Goal: Task Accomplishment & Management: Use online tool/utility

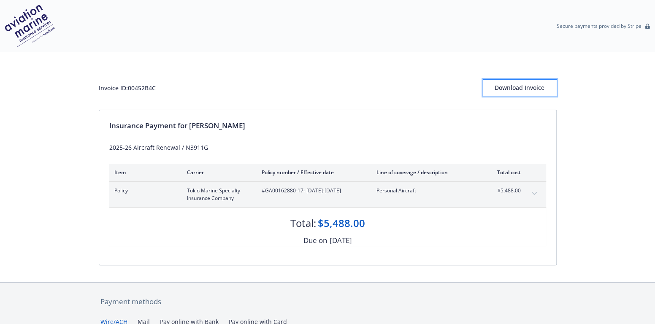
click at [525, 87] on div "Download Invoice" at bounding box center [520, 88] width 74 height 16
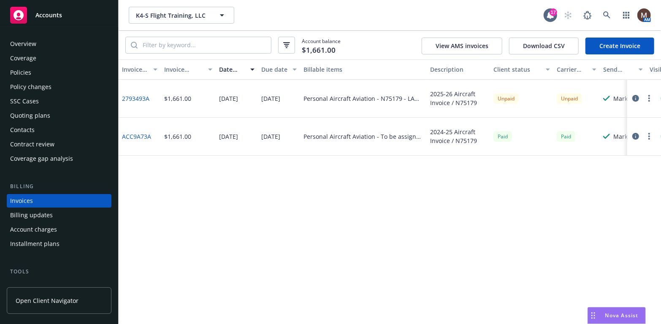
scroll to position [25, 0]
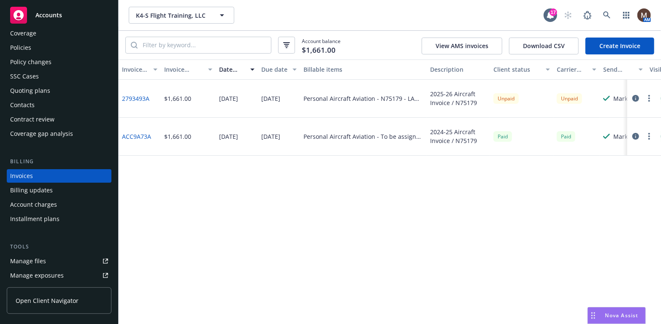
click at [135, 95] on link "2793493A" at bounding box center [135, 98] width 27 height 9
click at [29, 44] on div "Policies" at bounding box center [20, 48] width 21 height 14
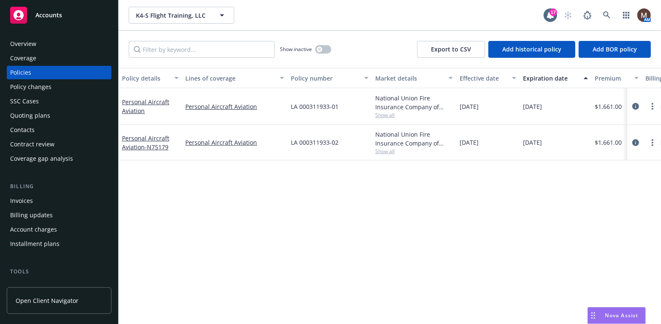
click at [23, 199] on div "Invoices" at bounding box center [21, 201] width 23 height 14
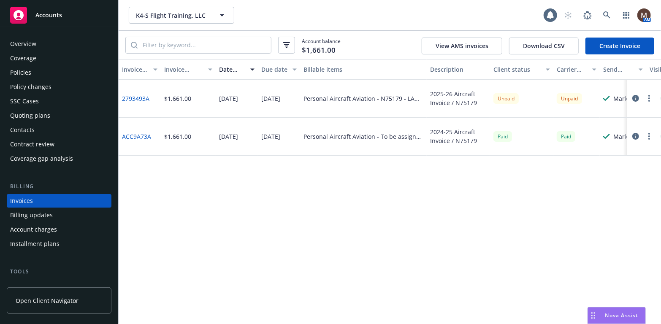
scroll to position [25, 0]
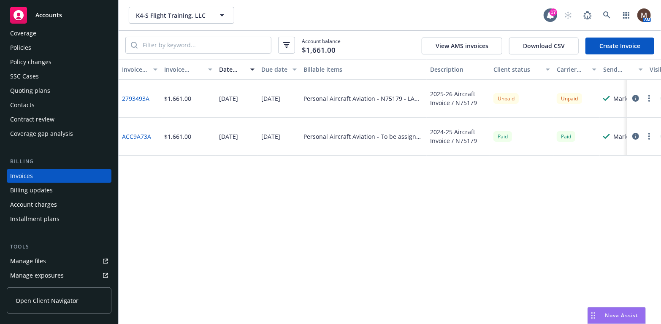
click at [649, 95] on circle "button" at bounding box center [649, 96] width 2 height 2
click at [603, 146] on link "Copy invoice URL" at bounding box center [600, 149] width 108 height 17
click at [648, 96] on icon "button" at bounding box center [649, 98] width 2 height 7
click at [599, 147] on link "Copy invoice URL" at bounding box center [600, 149] width 108 height 17
drag, startPoint x: 36, startPoint y: 47, endPoint x: 33, endPoint y: 105, distance: 57.5
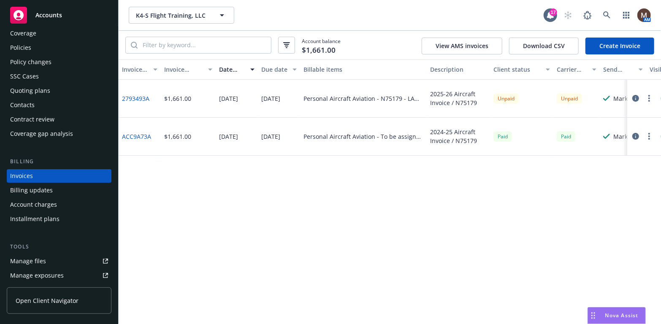
click at [36, 47] on div "Policies" at bounding box center [59, 48] width 98 height 14
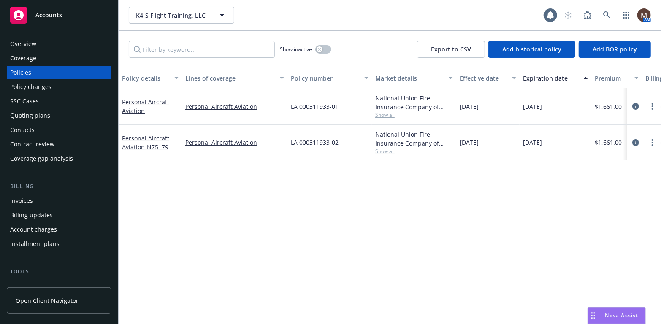
click at [25, 70] on div "Policies" at bounding box center [20, 73] width 21 height 14
click at [24, 70] on div "Policies" at bounding box center [20, 73] width 21 height 14
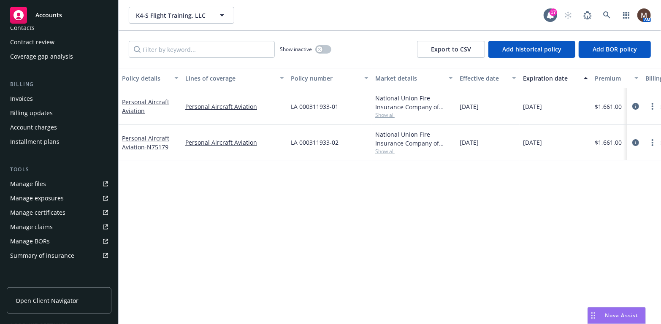
scroll to position [103, 0]
click at [44, 183] on div "Manage files" at bounding box center [28, 183] width 36 height 14
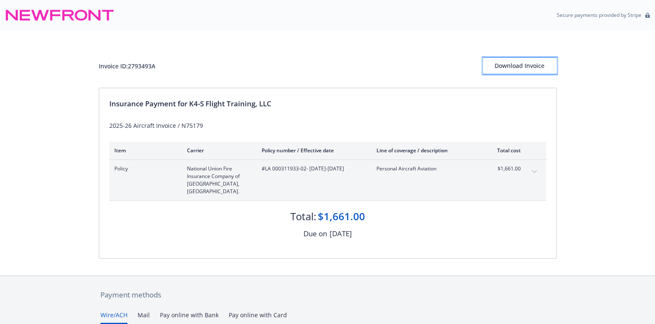
click at [527, 61] on div "Download Invoice" at bounding box center [520, 66] width 74 height 16
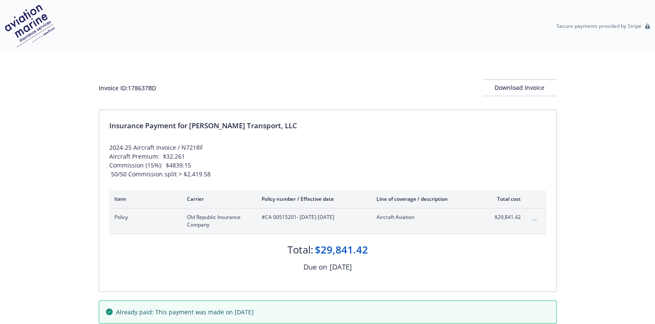
click at [537, 216] on button "expand content" at bounding box center [534, 220] width 14 height 14
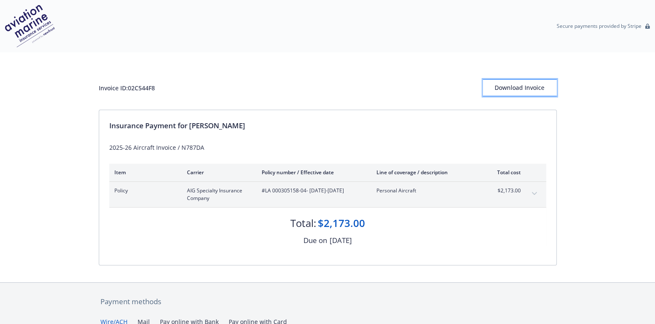
click at [517, 84] on div "Download Invoice" at bounding box center [520, 88] width 74 height 16
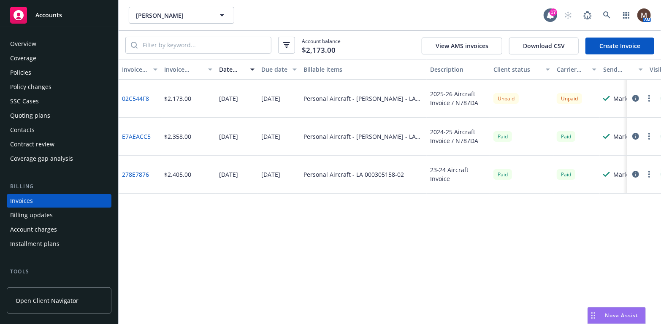
click at [24, 70] on div "Policies" at bounding box center [20, 73] width 21 height 14
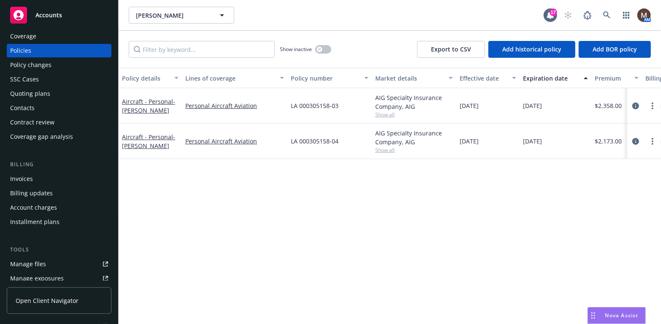
scroll to position [42, 0]
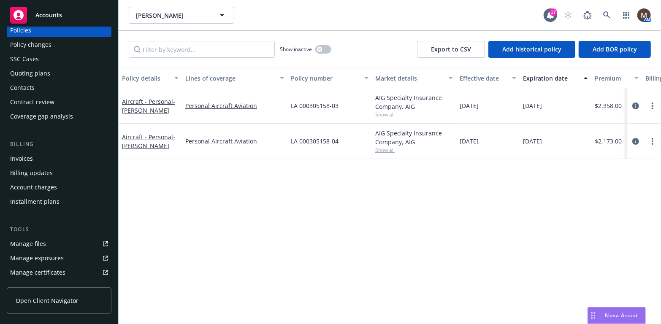
click at [44, 243] on div "Manage files" at bounding box center [28, 244] width 36 height 14
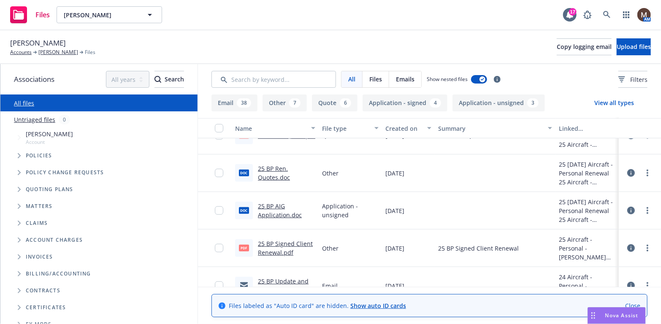
scroll to position [295, 0]
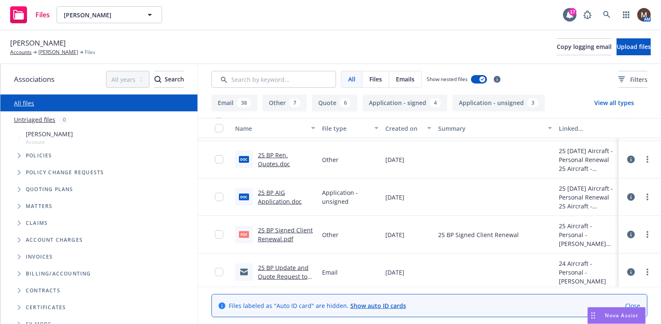
click at [277, 231] on link "25 BP Signed Client Renewal.pdf" at bounding box center [285, 234] width 55 height 17
drag, startPoint x: 65, startPoint y: 51, endPoint x: 68, endPoint y: 57, distance: 6.7
click at [65, 51] on link "Gregory Meade" at bounding box center [58, 53] width 40 height 8
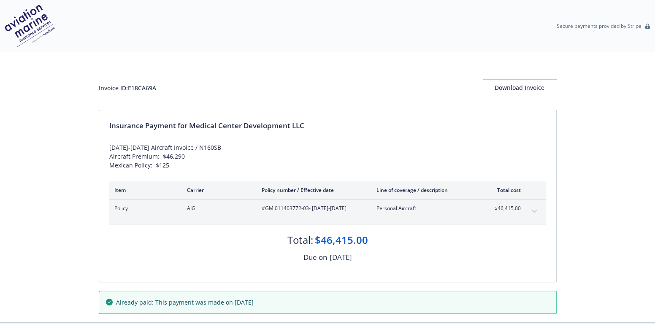
click at [535, 211] on icon "expand content" at bounding box center [533, 211] width 5 height 3
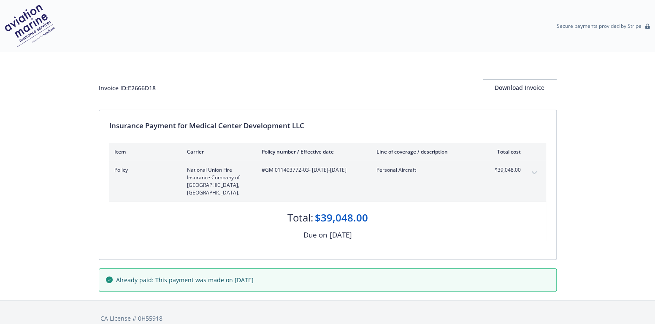
click at [532, 171] on icon "expand content" at bounding box center [534, 172] width 5 height 3
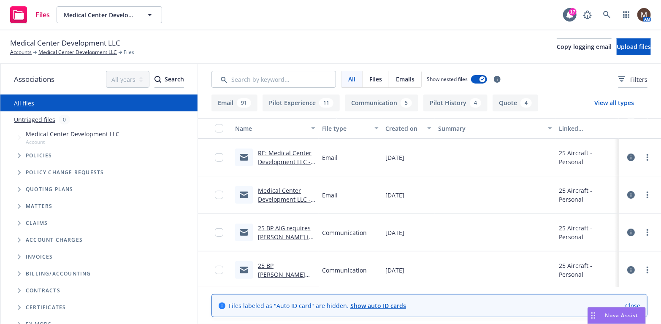
scroll to position [169, 0]
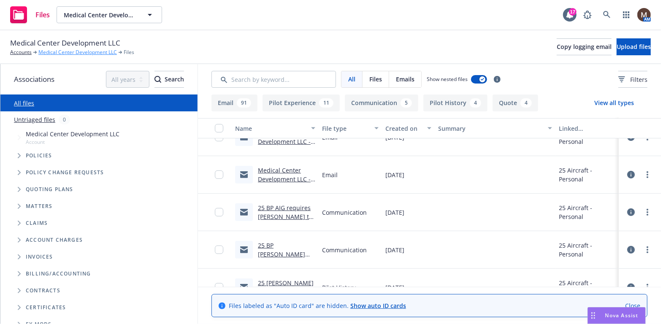
click at [95, 51] on link "Medical Center Development LLC" at bounding box center [77, 53] width 78 height 8
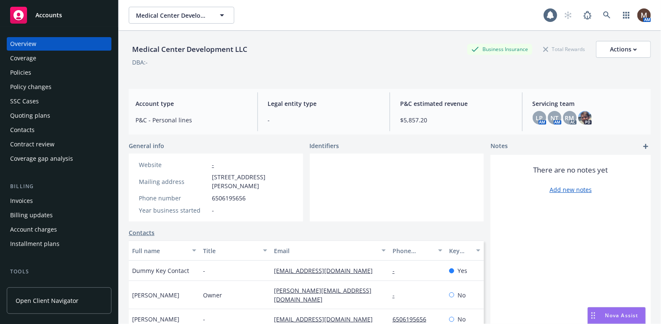
click at [41, 72] on div "Policies" at bounding box center [59, 73] width 98 height 14
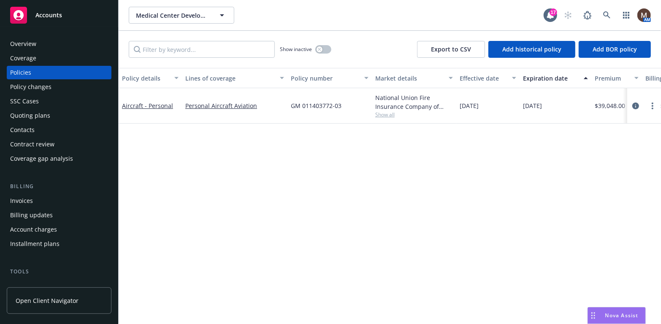
click at [25, 200] on div "Invoices" at bounding box center [21, 201] width 23 height 14
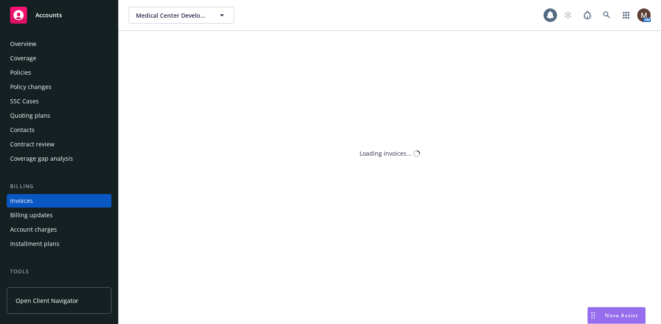
scroll to position [25, 0]
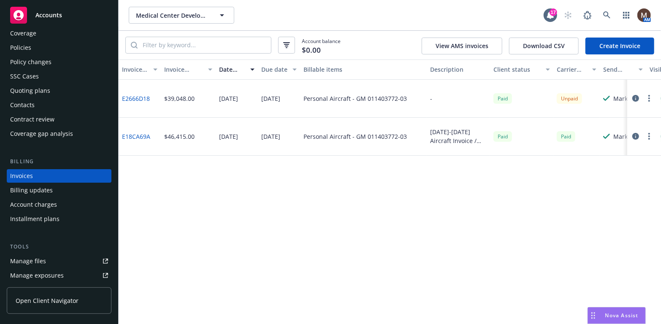
click at [136, 98] on link "E2666D18" at bounding box center [136, 98] width 28 height 9
click at [144, 133] on link "E18CA69A" at bounding box center [136, 136] width 28 height 9
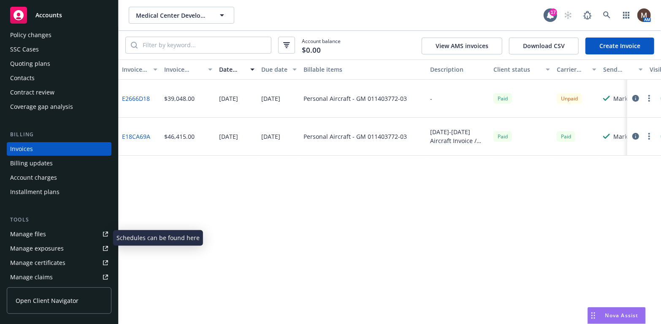
scroll to position [67, 0]
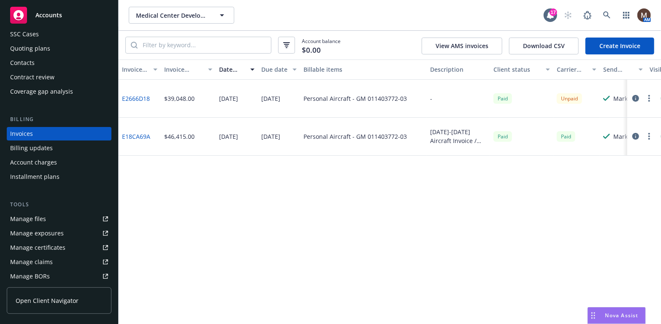
click at [41, 219] on div "Manage files" at bounding box center [28, 219] width 36 height 14
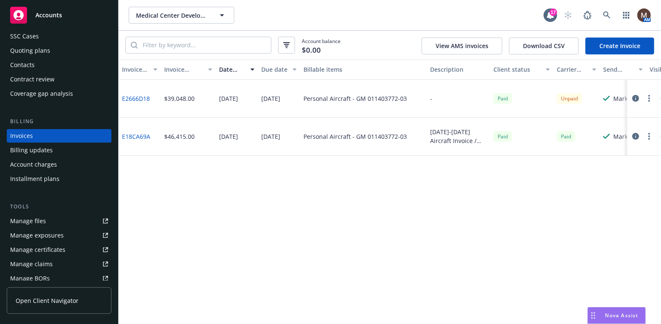
scroll to position [0, 0]
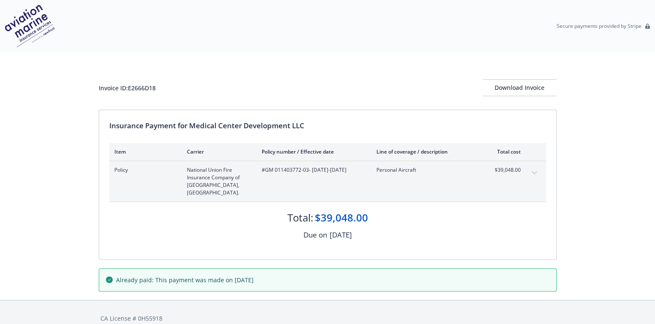
click at [533, 170] on button "expand content" at bounding box center [534, 173] width 14 height 14
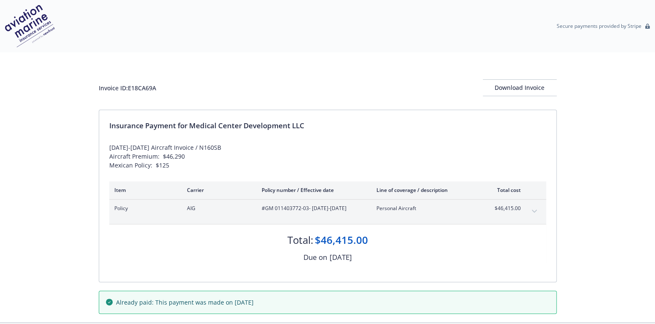
click at [535, 210] on icon "expand content" at bounding box center [534, 211] width 5 height 3
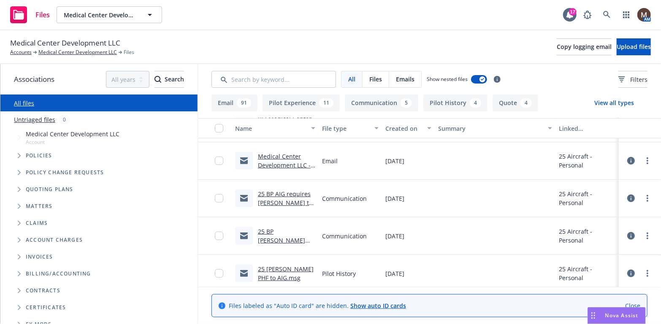
scroll to position [169, 0]
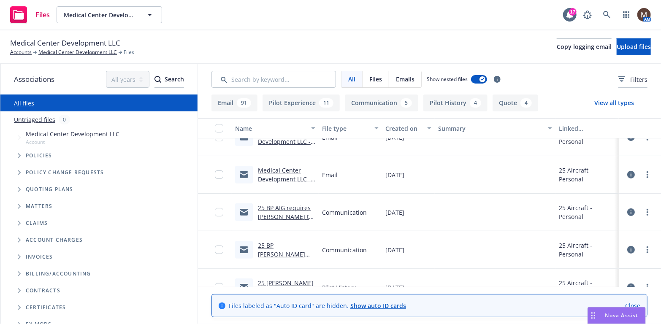
click at [284, 178] on link "Medical Center Development LLC - Pol #: GM 011403772-03- Policy FU" at bounding box center [284, 187] width 53 height 43
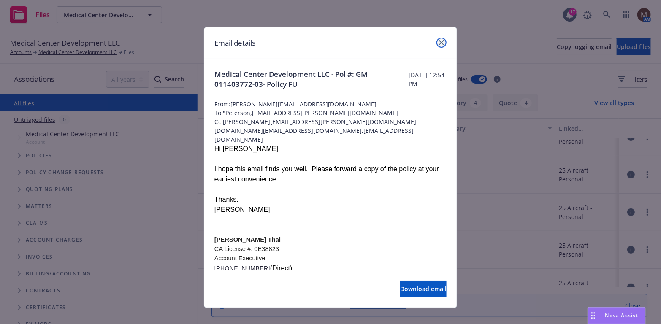
click at [440, 42] on icon "close" at bounding box center [441, 42] width 5 height 5
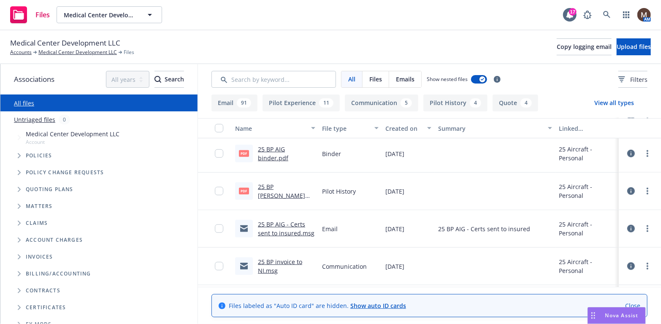
scroll to position [464, 0]
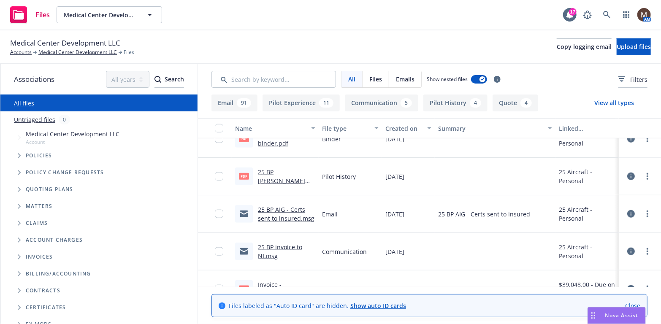
click at [289, 216] on link "25 BP AIG - Certs sent to insured.msg" at bounding box center [286, 213] width 57 height 17
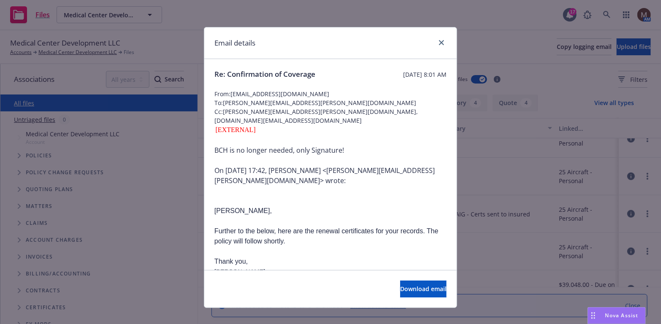
scroll to position [42, 0]
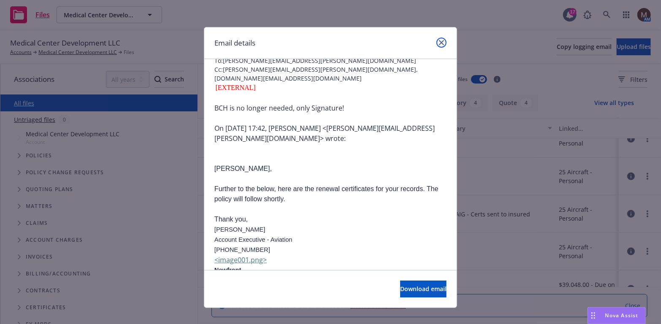
click at [439, 40] on icon "close" at bounding box center [441, 42] width 5 height 5
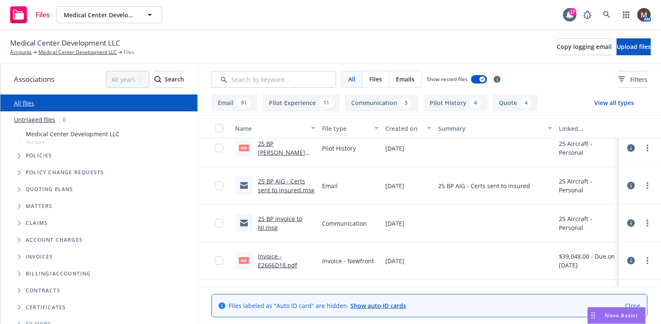
scroll to position [506, 0]
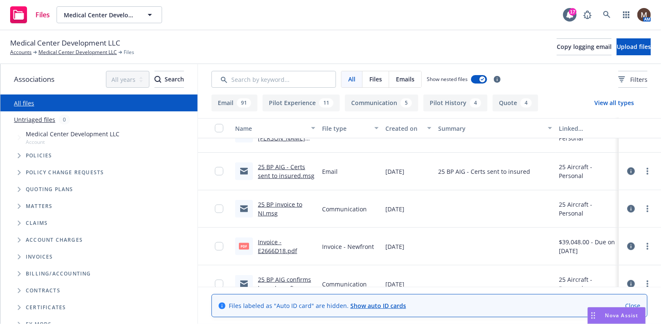
click at [277, 204] on link "25 BP invoice to NI.msg" at bounding box center [280, 208] width 44 height 17
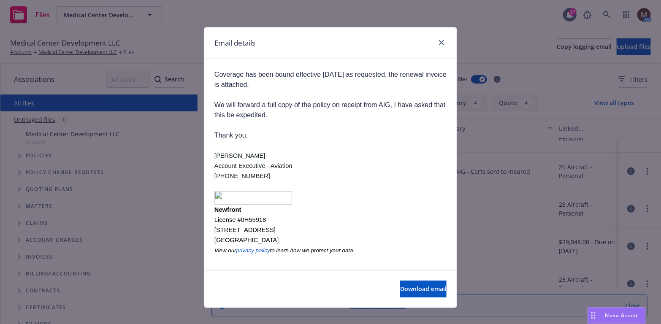
scroll to position [89, 0]
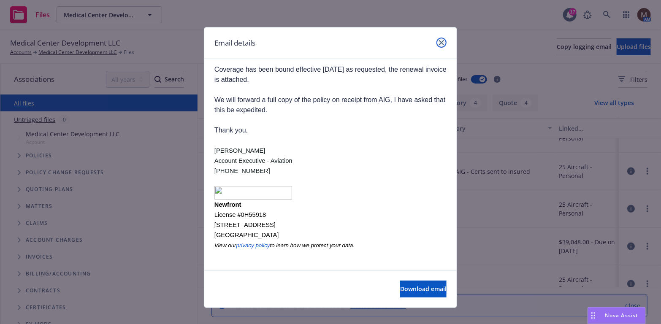
click at [439, 40] on icon "close" at bounding box center [441, 42] width 5 height 5
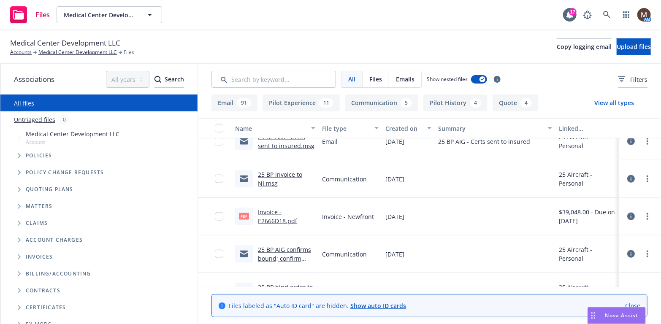
scroll to position [548, 0]
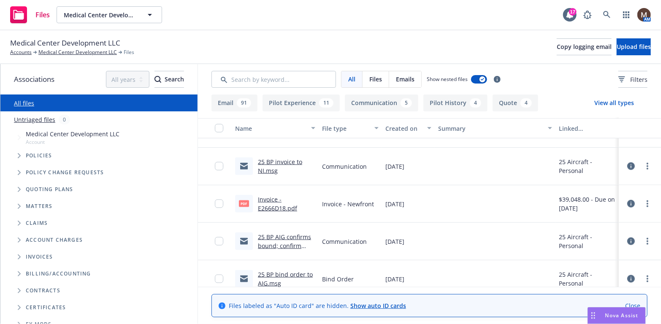
click at [292, 235] on link "25 BP AIG confirms bound; confirm TRIA declined.msg" at bounding box center [284, 246] width 53 height 26
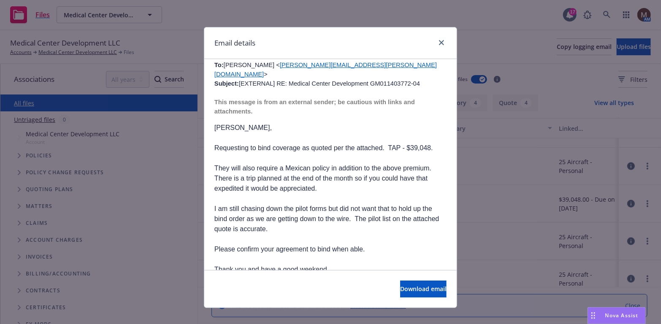
scroll to position [717, 0]
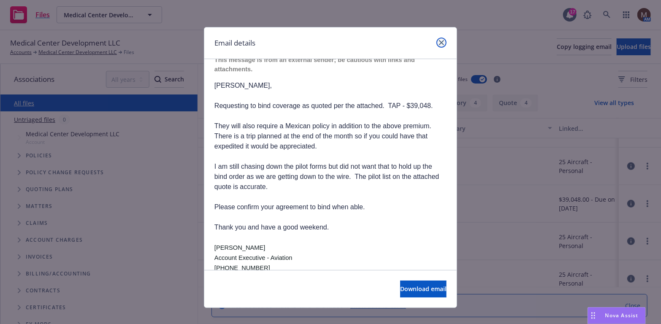
click at [439, 41] on icon "close" at bounding box center [441, 42] width 5 height 5
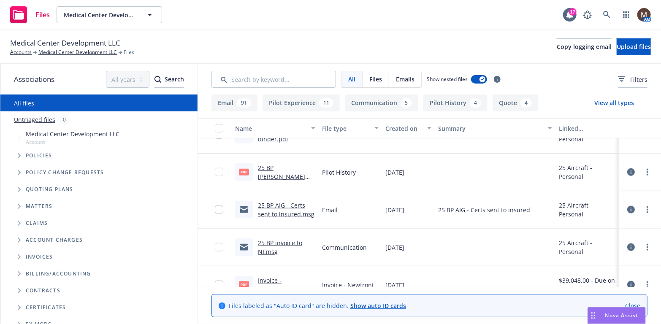
scroll to position [464, 0]
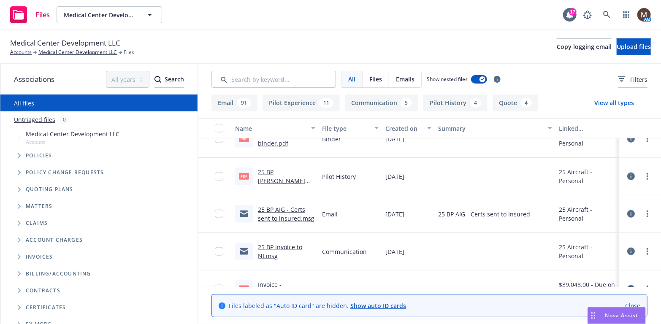
click at [279, 246] on link "25 BP invoice to NI.msg" at bounding box center [280, 251] width 44 height 17
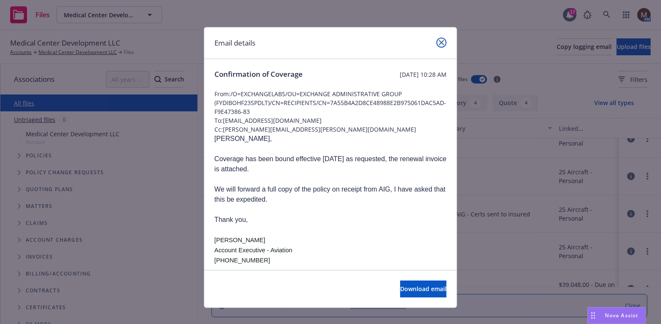
click at [439, 41] on icon "close" at bounding box center [441, 42] width 5 height 5
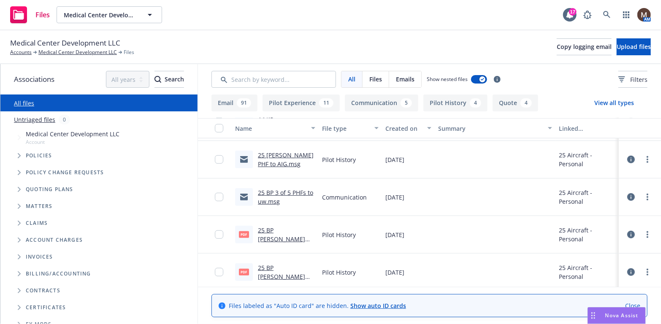
scroll to position [253, 0]
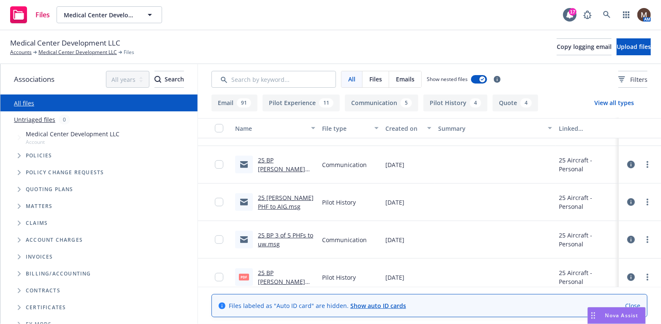
click at [289, 206] on link "25 BP Owen Swerengen PHF to AIG.msg" at bounding box center [286, 202] width 56 height 17
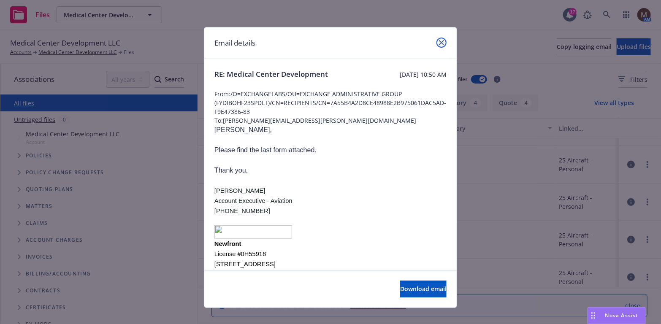
click at [439, 41] on icon "close" at bounding box center [441, 42] width 5 height 5
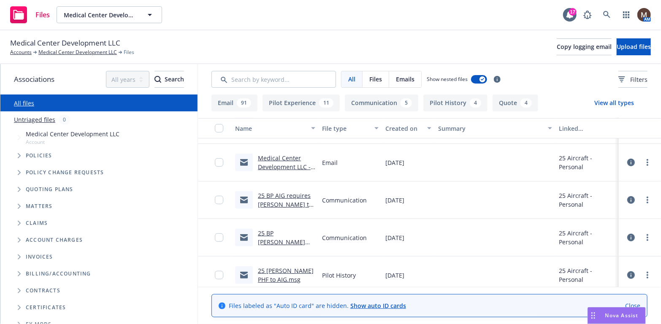
scroll to position [169, 0]
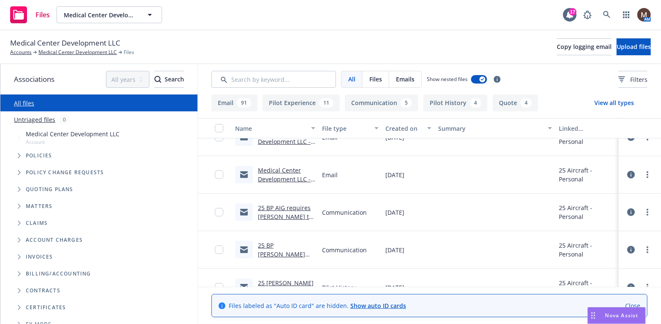
click at [290, 205] on link "25 BP AIG requires Purkey to go to school every 24 months.msg" at bounding box center [285, 221] width 54 height 35
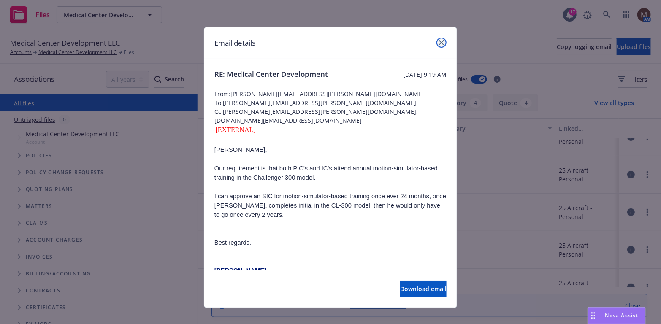
click at [439, 41] on icon "close" at bounding box center [441, 42] width 5 height 5
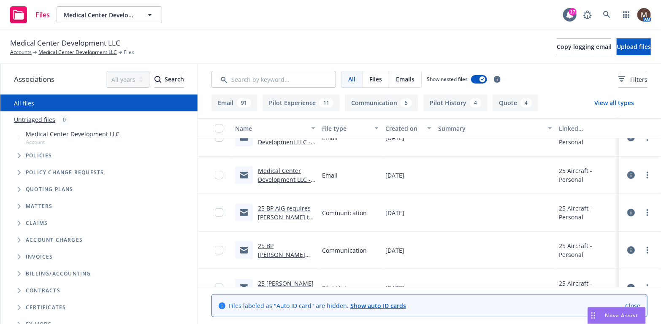
scroll to position [127, 0]
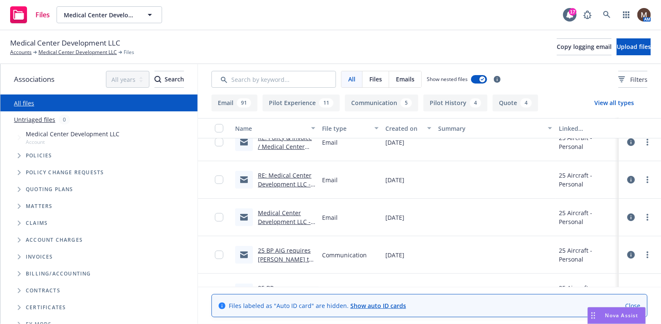
click at [274, 176] on link "RE: Medical Center Development LLC - Pol #: GM 011403772-03- Policy FU" at bounding box center [285, 192] width 54 height 43
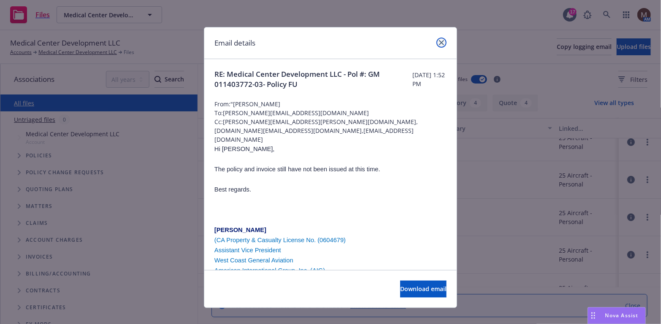
click at [439, 43] on icon "close" at bounding box center [441, 42] width 5 height 5
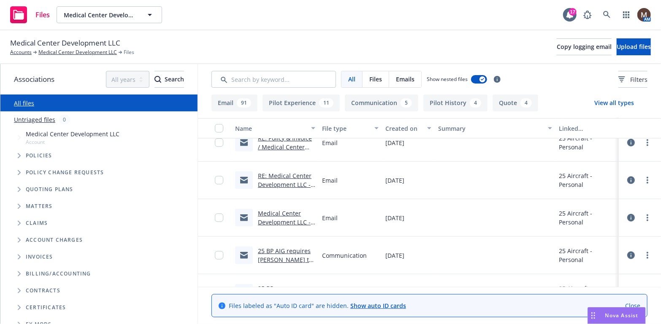
scroll to position [84, 0]
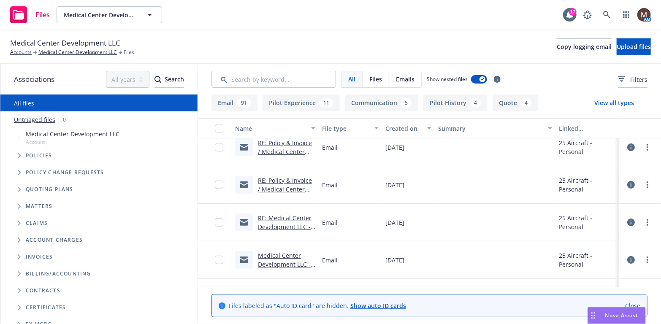
click at [286, 180] on link "RE: Policy & Invoice / Medical Center Development LLC - Pol #: GM 011403772-03-…" at bounding box center [285, 202] width 54 height 52
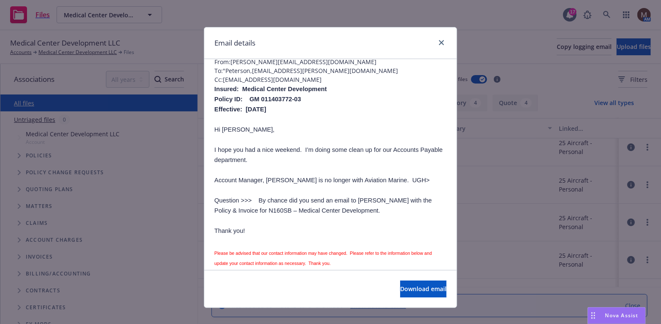
scroll to position [0, 0]
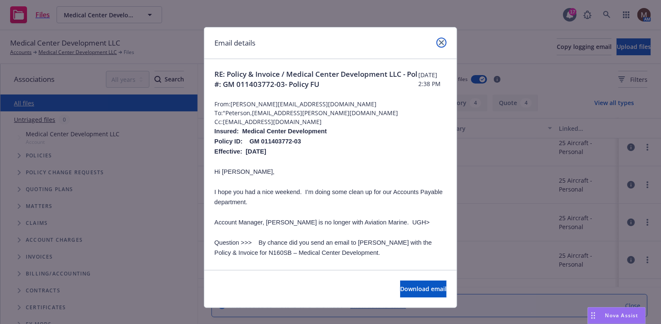
click at [439, 40] on icon "close" at bounding box center [441, 42] width 5 height 5
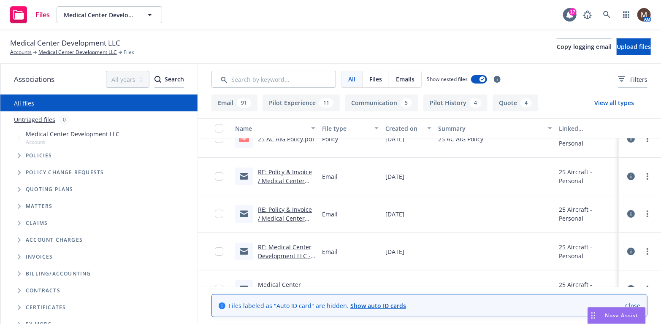
scroll to position [42, 0]
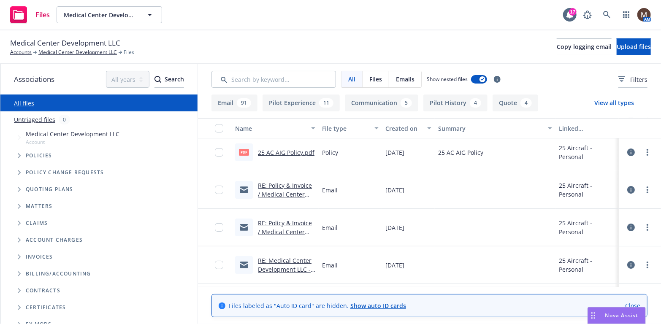
click at [282, 185] on link "RE: Policy & Invoice / Medical Center Development LLC - Pol #: GM 011403772-03-…" at bounding box center [285, 207] width 54 height 52
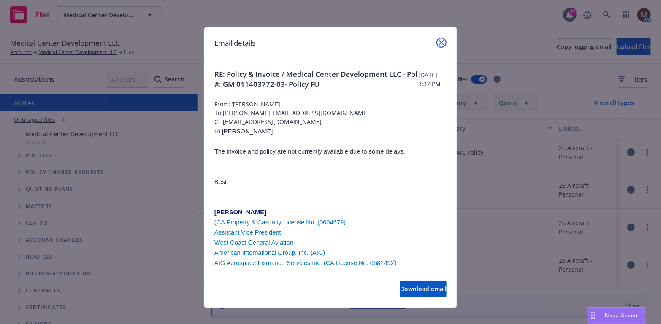
click at [440, 43] on icon "close" at bounding box center [441, 42] width 5 height 5
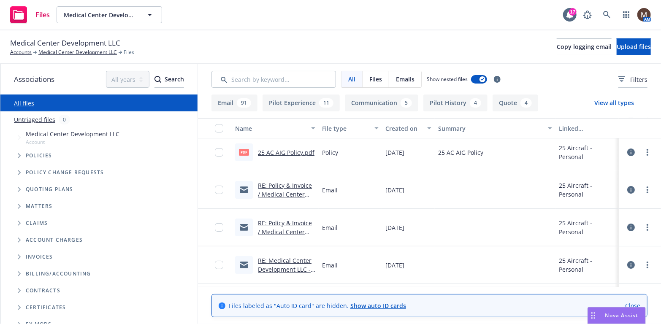
click at [272, 223] on link "RE: Policy & Invoice / Medical Center Development LLC - Pol #: GM 011403772-03-…" at bounding box center [285, 245] width 54 height 52
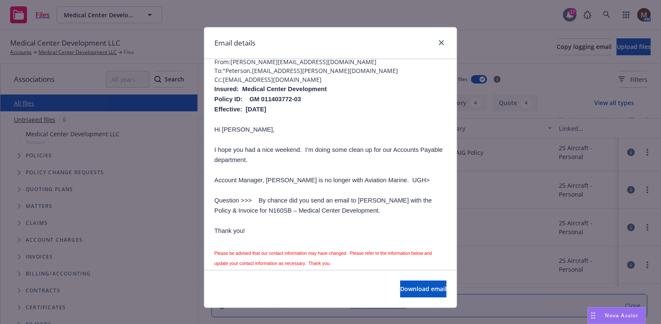
scroll to position [84, 0]
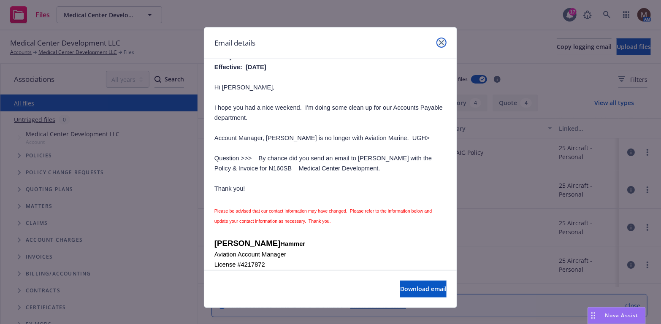
click at [439, 40] on icon "close" at bounding box center [441, 42] width 5 height 5
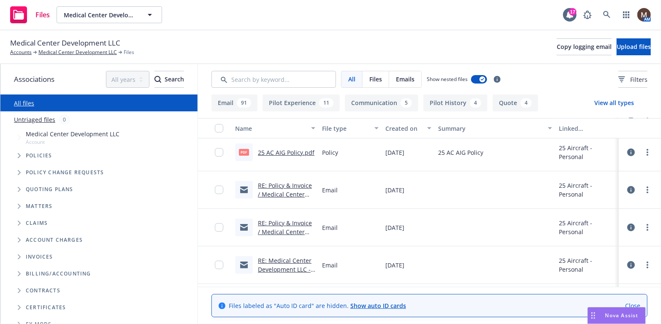
click at [299, 185] on link "RE: Policy & Invoice / Medical Center Development LLC - Pol #: GM 011403772-03-…" at bounding box center [285, 207] width 54 height 52
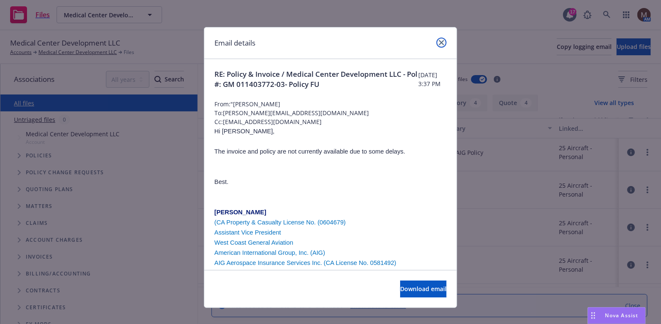
click at [439, 42] on icon "close" at bounding box center [441, 42] width 5 height 5
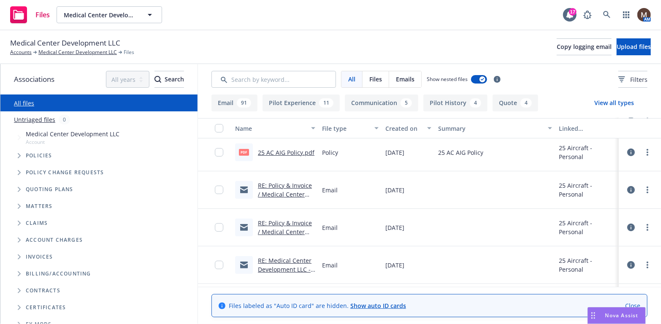
scroll to position [0, 0]
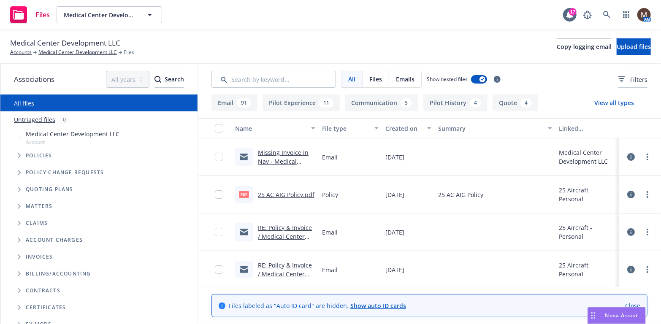
click at [290, 153] on link "Missing Invoice in Nav - Medical Center Development LLC - $125" at bounding box center [284, 170] width 53 height 43
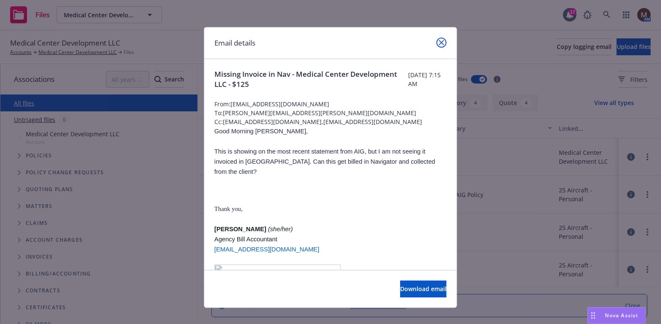
click at [439, 42] on icon "close" at bounding box center [441, 42] width 5 height 5
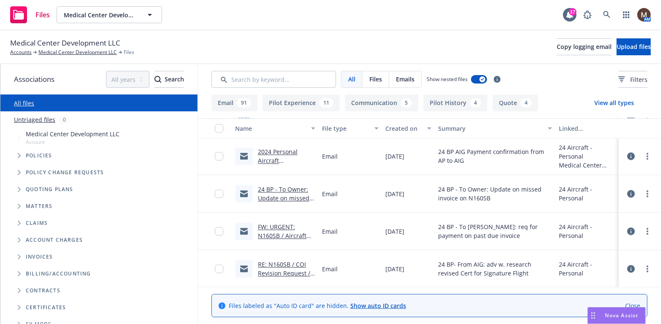
scroll to position [970, 0]
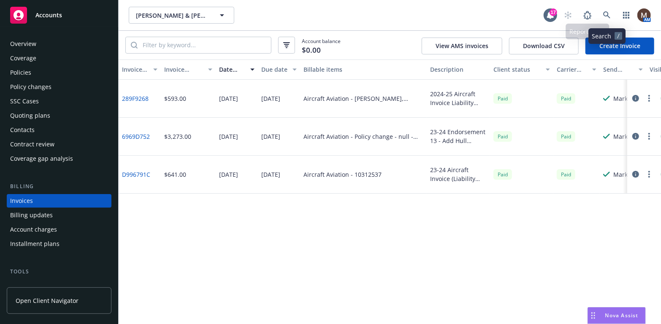
scroll to position [25, 0]
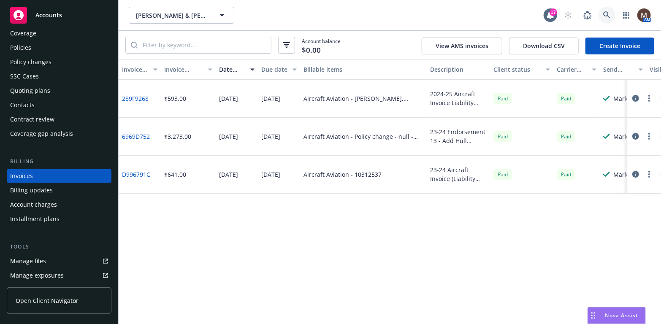
click at [606, 13] on icon at bounding box center [607, 15] width 8 height 8
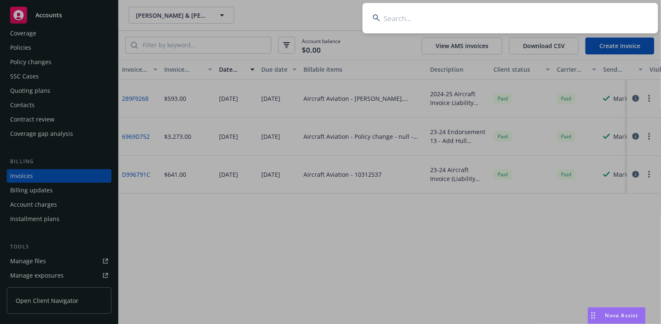
click at [390, 18] on input at bounding box center [509, 18] width 295 height 30
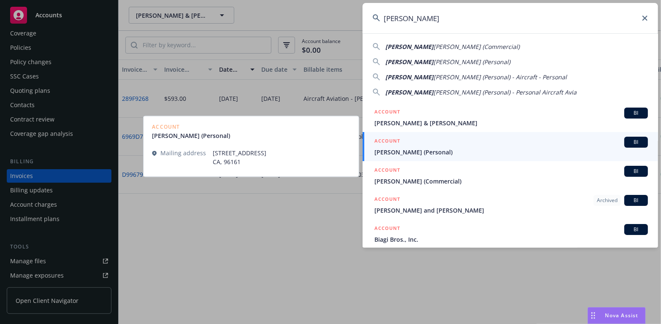
type input "[PERSON_NAME]"
click at [395, 149] on span "[PERSON_NAME] (Personal)" at bounding box center [510, 152] width 273 height 9
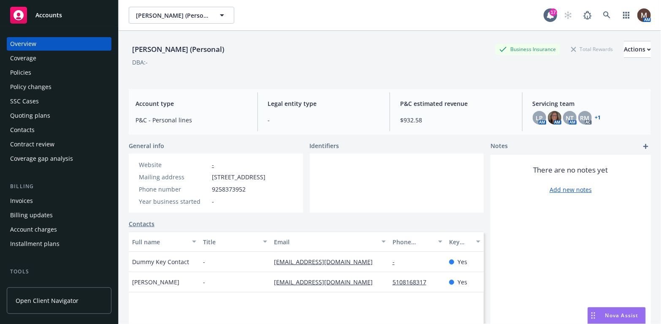
click at [35, 73] on div "Policies" at bounding box center [59, 73] width 98 height 14
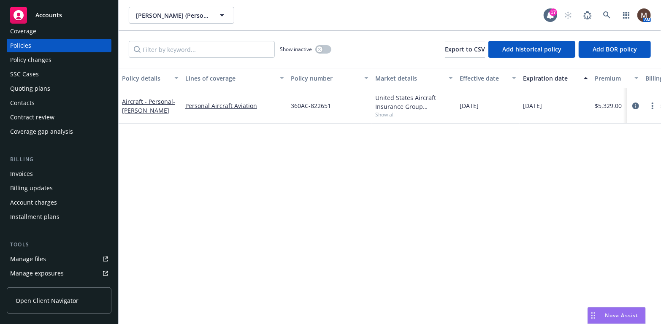
scroll to position [42, 0]
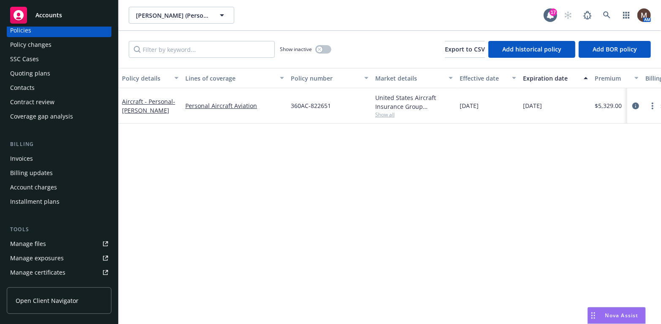
click at [47, 243] on link "Manage files" at bounding box center [59, 244] width 105 height 14
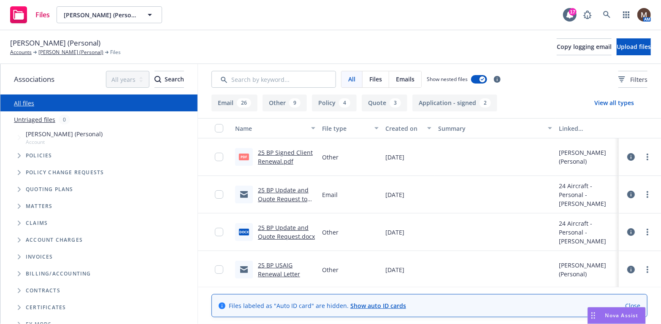
click at [278, 153] on link "25 BP Signed Client Renewal.pdf" at bounding box center [285, 157] width 55 height 17
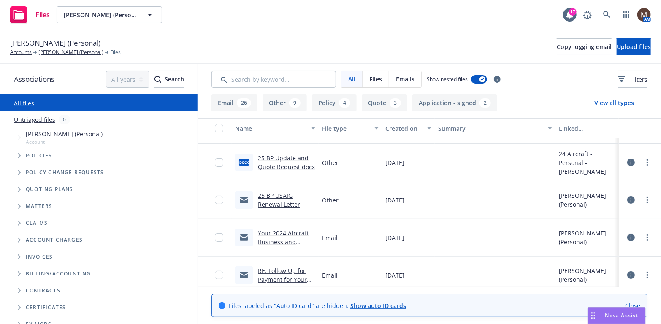
scroll to position [84, 0]
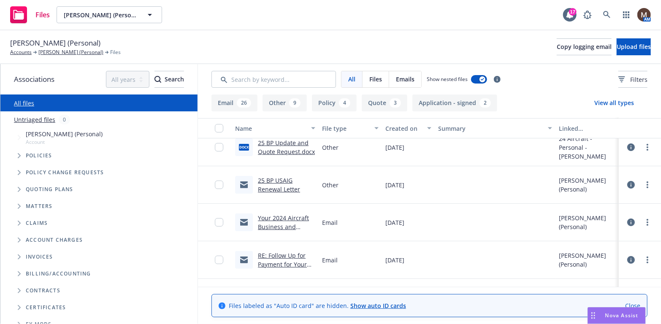
click at [283, 253] on link "RE: Follow Up for Payment for Your 2024 Aircraft Business and Pleasure Policy" at bounding box center [282, 272] width 49 height 43
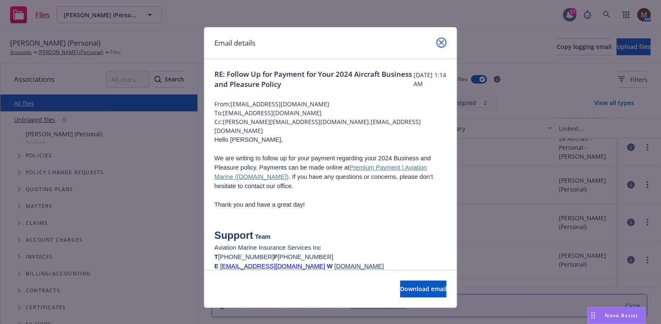
click at [439, 39] on link "close" at bounding box center [441, 43] width 10 height 10
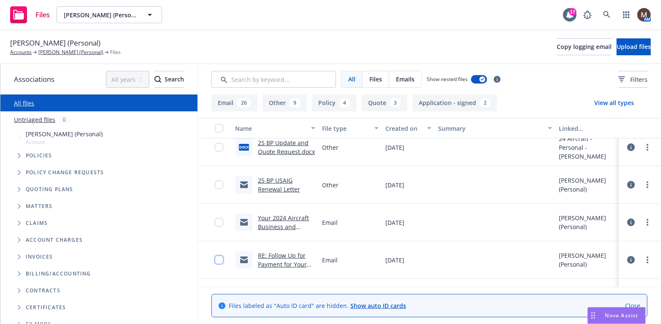
drag, startPoint x: 213, startPoint y: 262, endPoint x: 216, endPoint y: 239, distance: 23.4
click at [215, 262] on input "checkbox" at bounding box center [219, 260] width 8 height 8
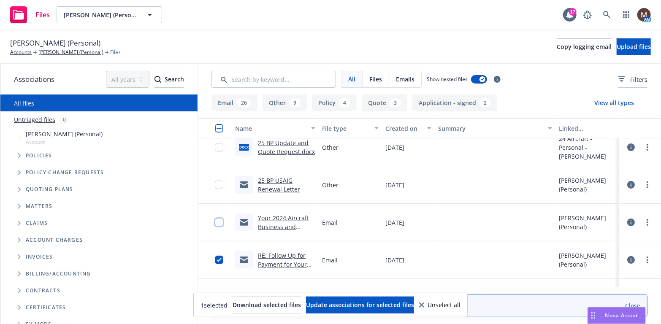
click at [215, 223] on input "checkbox" at bounding box center [219, 222] width 8 height 8
click at [388, 302] on span "Update associations for selected files" at bounding box center [360, 305] width 108 height 8
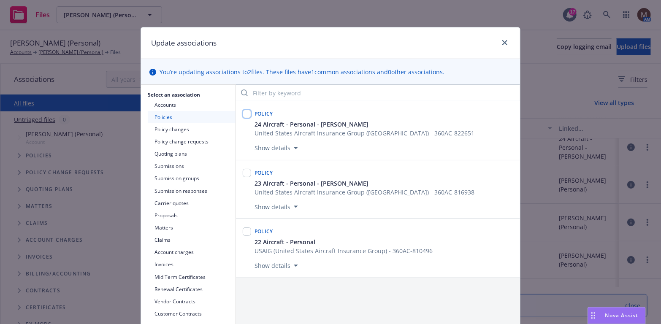
drag, startPoint x: 244, startPoint y: 110, endPoint x: 251, endPoint y: 116, distance: 9.9
click at [244, 110] on input "checkbox" at bounding box center [247, 114] width 8 height 8
checkbox input "true"
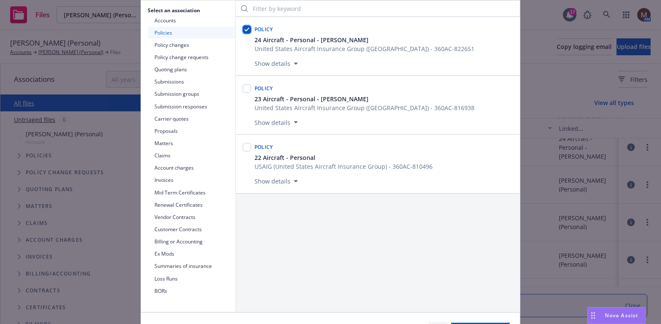
scroll to position [127, 0]
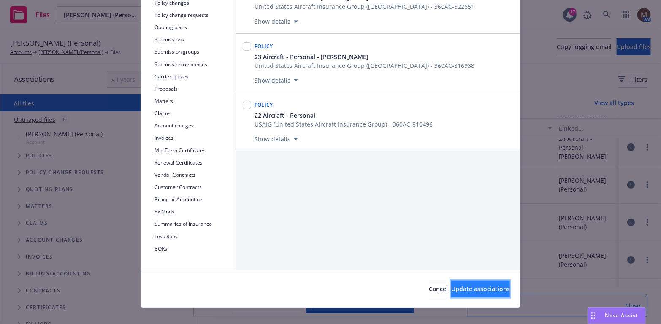
click at [460, 283] on button "Update associations" at bounding box center [480, 289] width 59 height 17
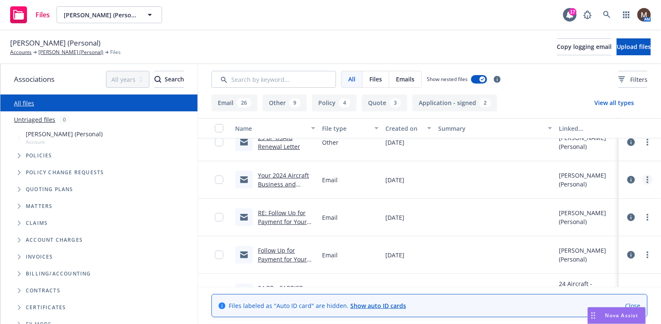
click at [646, 176] on icon "more" at bounding box center [647, 179] width 2 height 7
click at [583, 227] on link "Edit" at bounding box center [604, 230] width 84 height 17
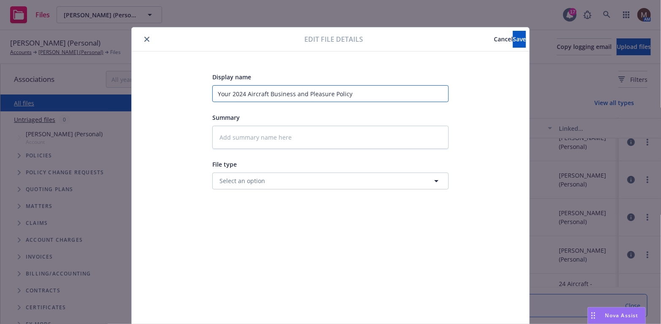
drag, startPoint x: 362, startPoint y: 88, endPoint x: 203, endPoint y: 82, distance: 158.7
click at [203, 82] on div "Display name Your 2024 Aircraft Business and Pleasure Policy Summary File type …" at bounding box center [331, 198] width 364 height 253
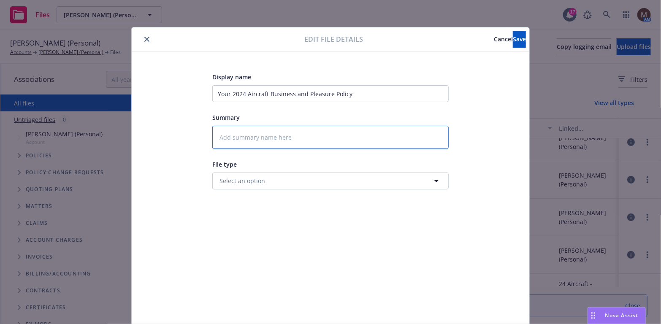
click at [258, 136] on textarea at bounding box center [330, 137] width 236 height 23
paste textarea "Your 2024 Aircraft Business and Pleasure Policy"
type textarea "x"
type textarea "Your 2024 Aircraft Business and Pleasure Policy"
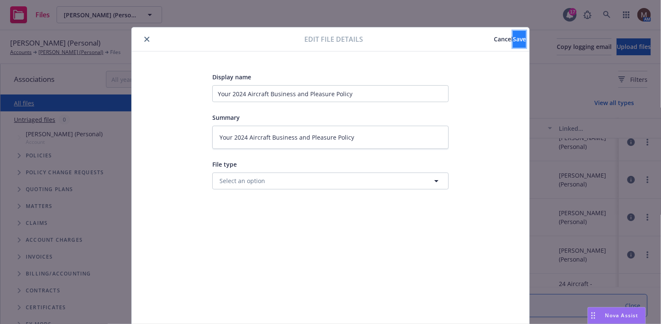
click at [513, 37] on span "Save" at bounding box center [519, 39] width 13 height 8
type textarea "x"
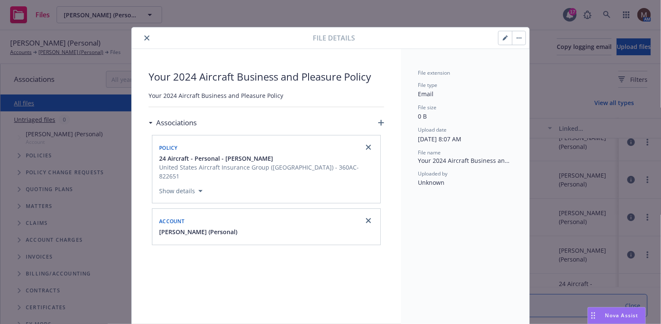
click at [142, 34] on button "close" at bounding box center [147, 38] width 10 height 10
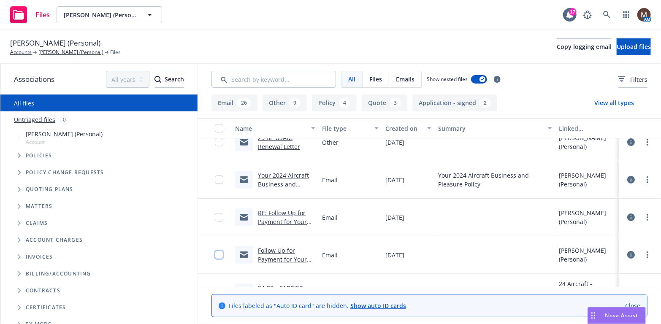
click at [215, 254] on input "checkbox" at bounding box center [219, 255] width 8 height 8
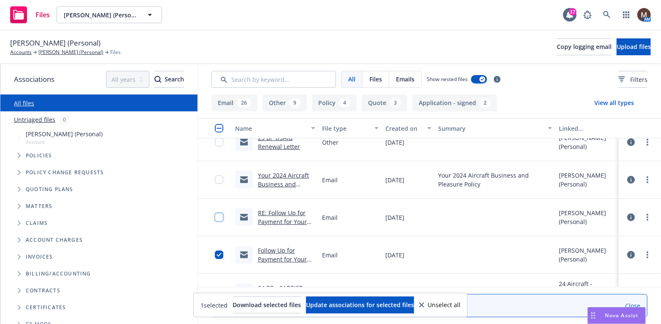
click at [215, 216] on input "checkbox" at bounding box center [219, 217] width 8 height 8
click at [215, 178] on input "checkbox" at bounding box center [219, 180] width 8 height 8
click at [347, 302] on span "Update associations for selected files" at bounding box center [360, 305] width 108 height 8
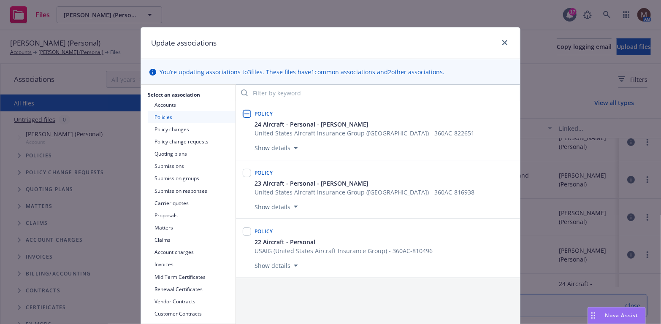
click at [245, 113] on input "checkbox" at bounding box center [247, 114] width 8 height 8
checkbox input "true"
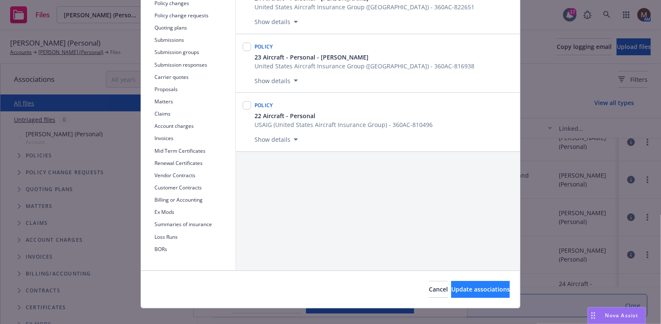
scroll to position [127, 0]
click at [481, 287] on span "Update associations" at bounding box center [480, 289] width 59 height 8
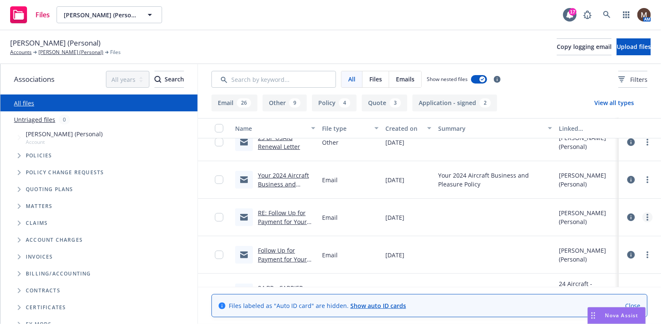
click at [646, 216] on circle "more" at bounding box center [647, 217] width 2 height 2
click at [587, 264] on link "Edit" at bounding box center [604, 267] width 84 height 17
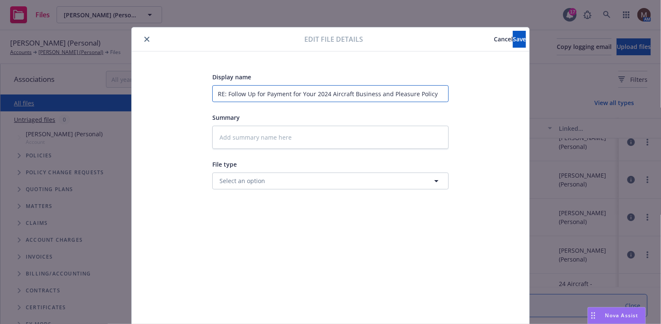
drag, startPoint x: 213, startPoint y: 93, endPoint x: 286, endPoint y: 97, distance: 73.5
click at [286, 97] on input "RE: Follow Up for Payment for Your 2024 Aircraft Business and Pleasure Policy" at bounding box center [330, 93] width 236 height 17
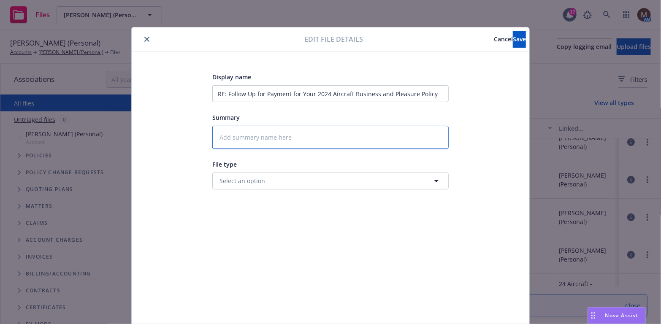
click at [276, 135] on textarea at bounding box center [330, 137] width 236 height 23
paste textarea "RE: Follow Up for Payment"
type textarea "x"
type textarea "RE: Follow Up for Payment"
drag, startPoint x: 512, startPoint y: 33, endPoint x: 438, endPoint y: 82, distance: 89.2
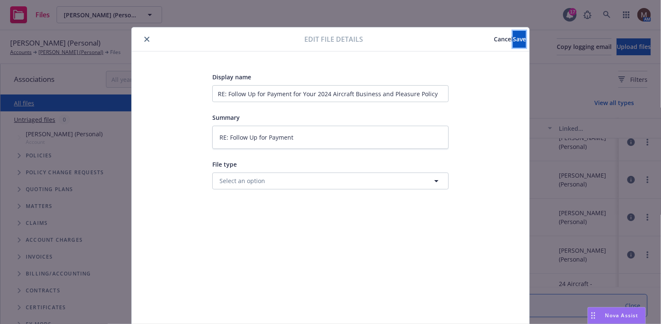
click at [513, 32] on button "Save" at bounding box center [519, 39] width 13 height 17
type textarea "x"
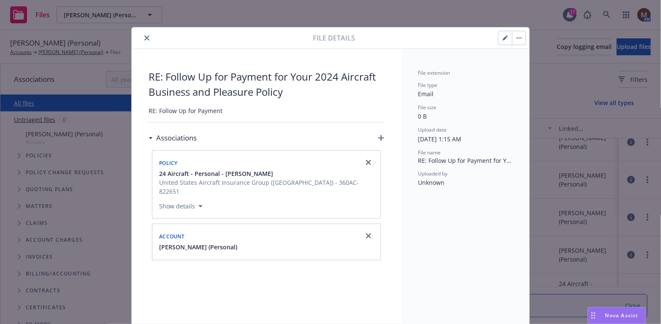
click at [142, 35] on button "close" at bounding box center [147, 38] width 10 height 10
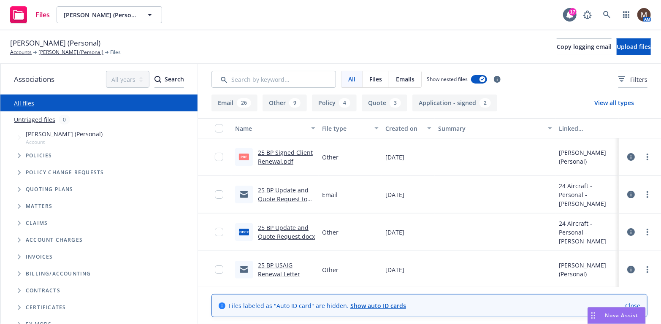
click at [283, 150] on link "25 BP Signed Client Renewal.pdf" at bounding box center [285, 157] width 55 height 17
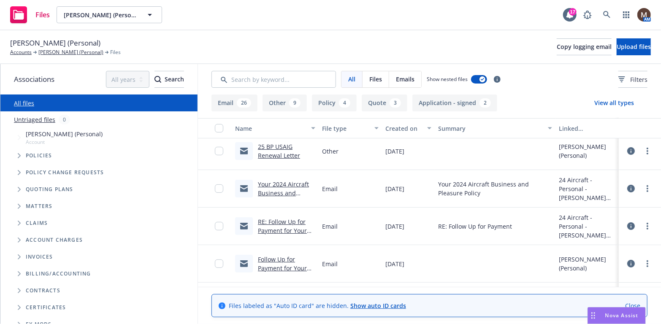
scroll to position [127, 0]
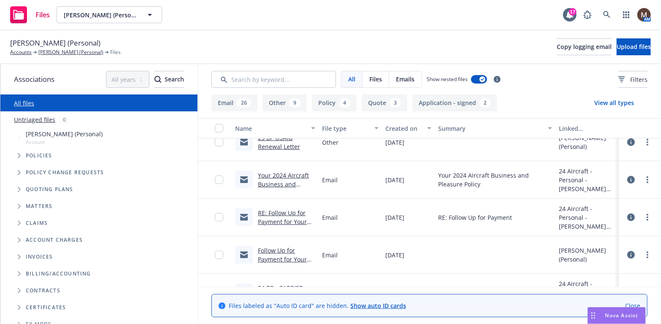
click at [284, 174] on link "Your 2024 Aircraft Business and Pleasure Policy" at bounding box center [283, 184] width 51 height 26
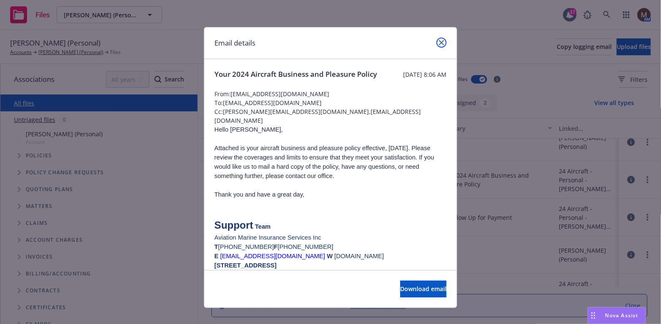
click at [436, 41] on link "close" at bounding box center [441, 43] width 10 height 10
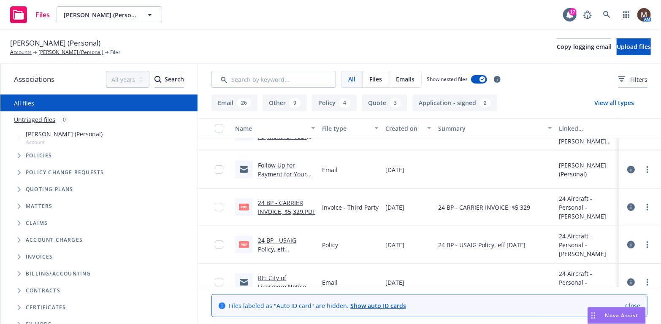
scroll to position [253, 0]
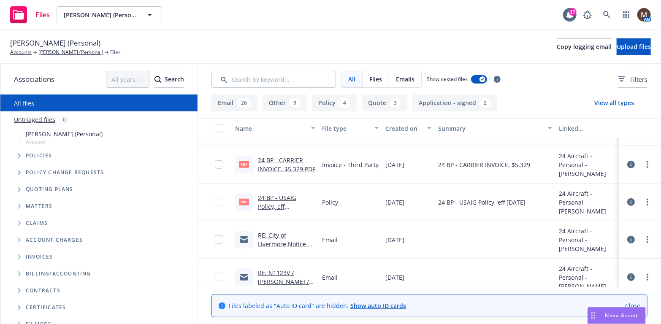
click at [292, 195] on link "24 BP - USAIG Policy, eff 10.29.2024.pdf" at bounding box center [277, 207] width 38 height 26
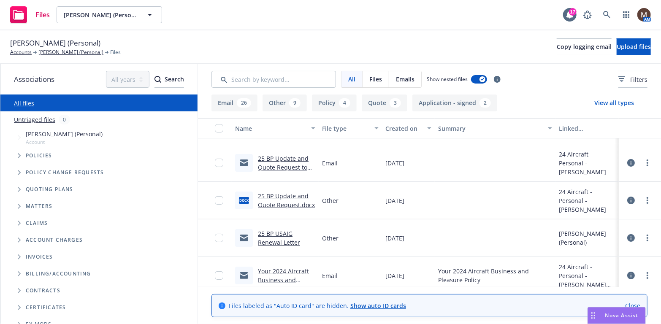
scroll to position [0, 0]
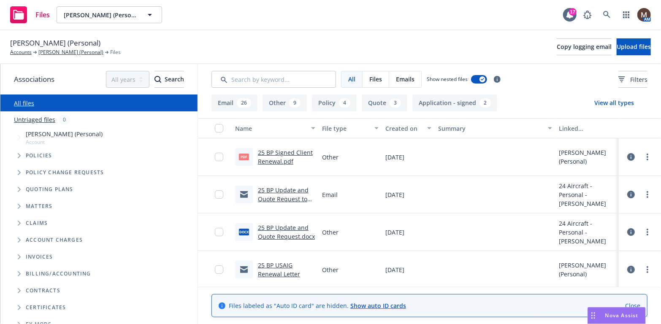
click at [281, 151] on link "25 BP Signed Client Renewal.pdf" at bounding box center [285, 157] width 55 height 17
click at [272, 152] on link "25 BP Signed Client Renewal.pdf" at bounding box center [285, 157] width 55 height 17
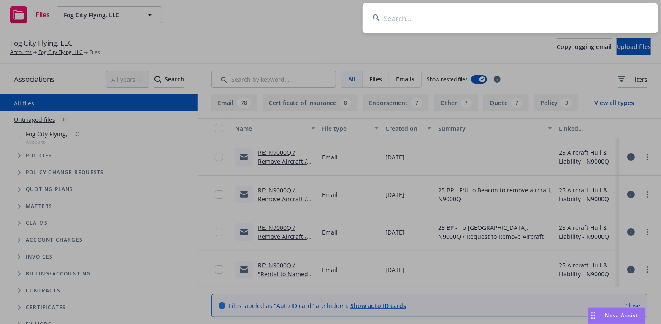
click at [396, 19] on input at bounding box center [509, 18] width 295 height 30
type input "T"
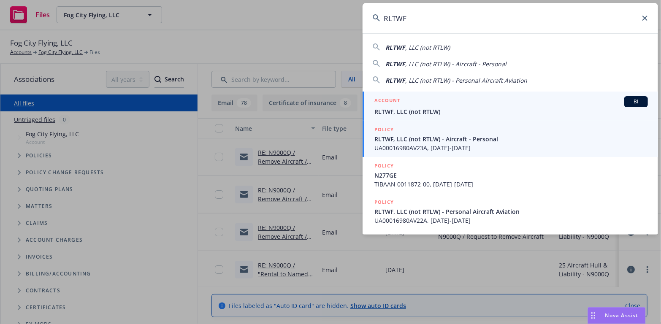
type input "RLTWF"
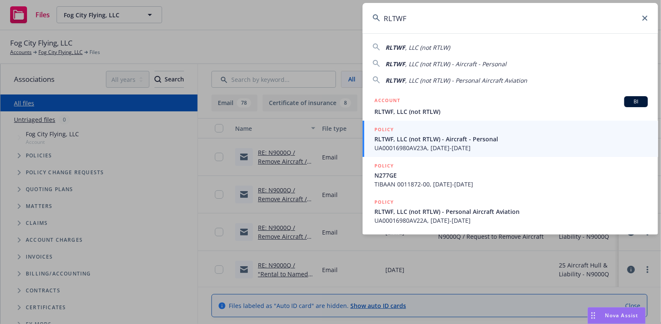
drag, startPoint x: 392, startPoint y: 111, endPoint x: 387, endPoint y: 113, distance: 5.5
click at [392, 111] on span "RLTWF, LLC (not RTLW)" at bounding box center [510, 111] width 273 height 9
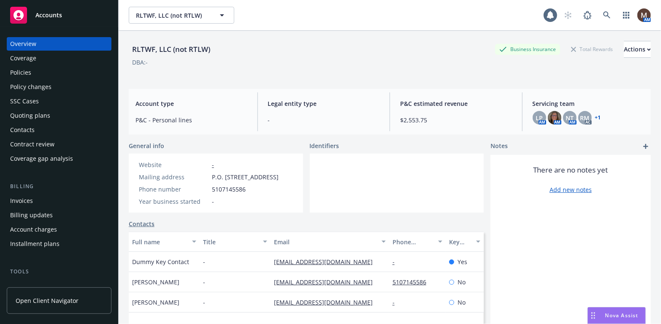
click at [27, 70] on div "Policies" at bounding box center [20, 73] width 21 height 14
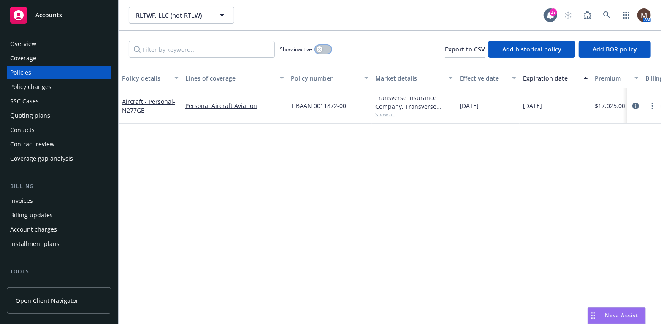
click at [321, 45] on button "button" at bounding box center [323, 49] width 16 height 8
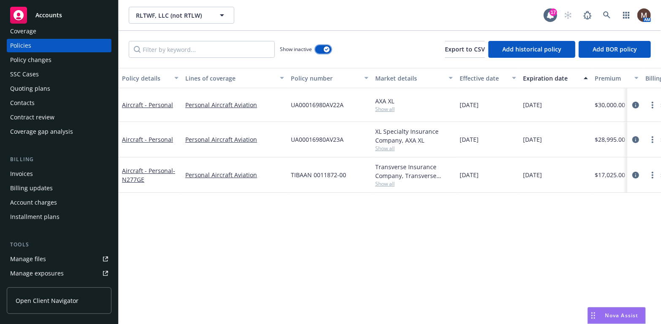
scroll to position [42, 0]
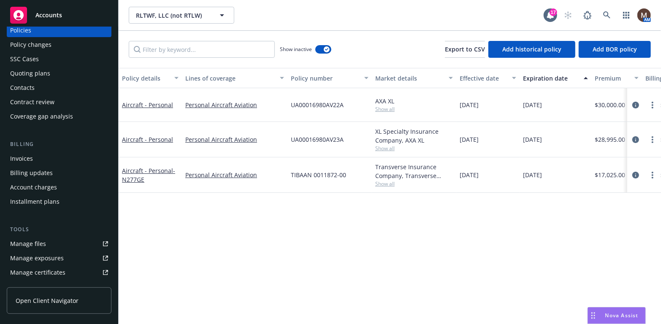
click at [44, 241] on div "Manage files" at bounding box center [28, 244] width 36 height 14
click at [608, 13] on icon at bounding box center [606, 14] width 7 height 7
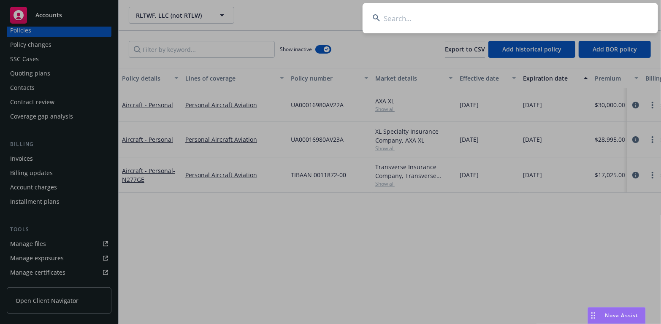
click at [397, 18] on input at bounding box center [509, 18] width 295 height 30
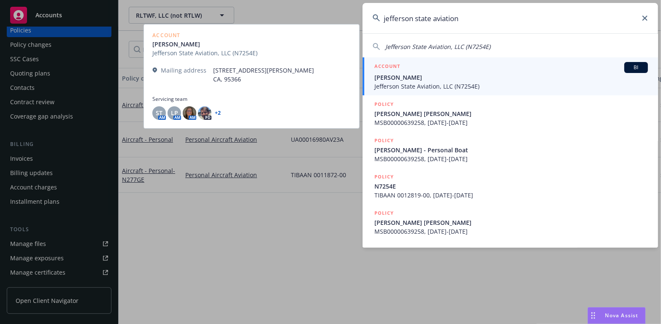
type input "jefferson state aviation"
click at [398, 80] on span "Jon Friesell" at bounding box center [510, 77] width 273 height 9
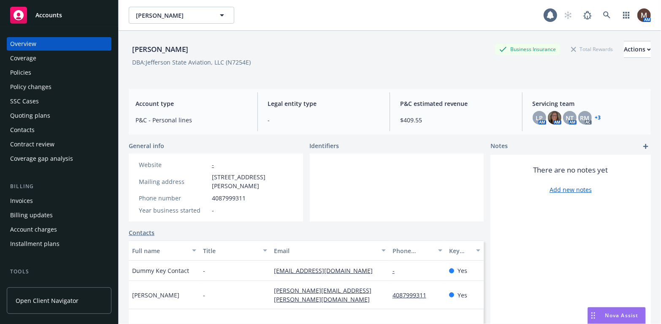
click at [37, 70] on div "Policies" at bounding box center [59, 73] width 98 height 14
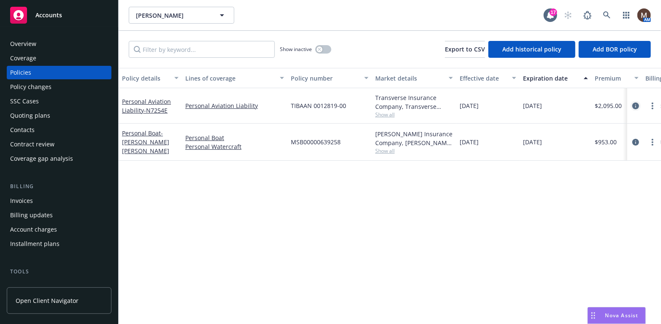
click at [637, 105] on icon "circleInformation" at bounding box center [635, 106] width 7 height 7
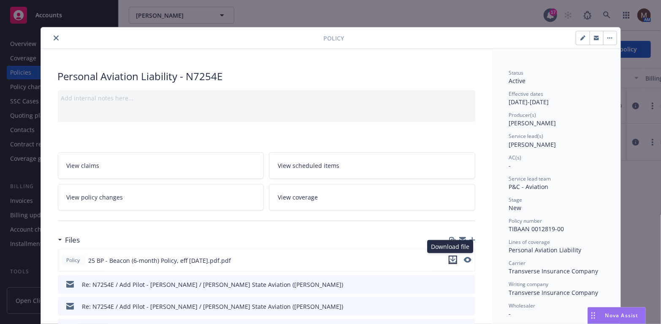
click at [449, 257] on icon "download file" at bounding box center [452, 260] width 7 height 7
click at [54, 35] on icon "close" at bounding box center [56, 37] width 5 height 5
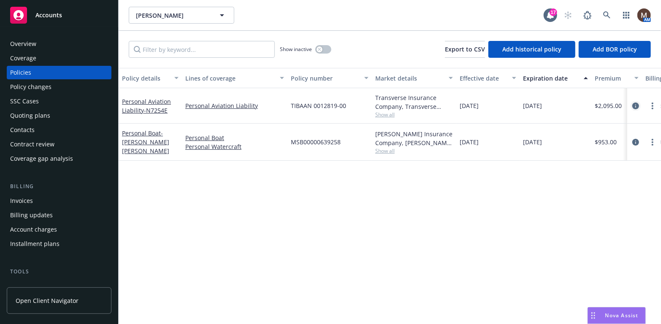
click at [634, 105] on icon "circleInformation" at bounding box center [635, 106] width 7 height 7
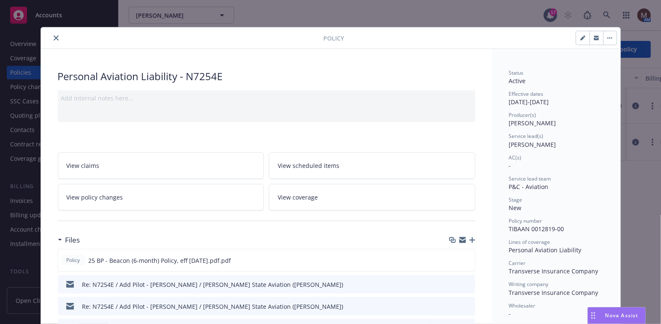
scroll to position [25, 0]
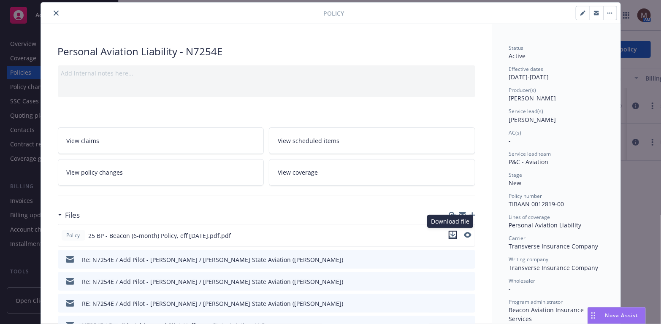
click at [449, 232] on icon "download file" at bounding box center [452, 235] width 7 height 7
click at [54, 11] on icon "close" at bounding box center [56, 13] width 5 height 5
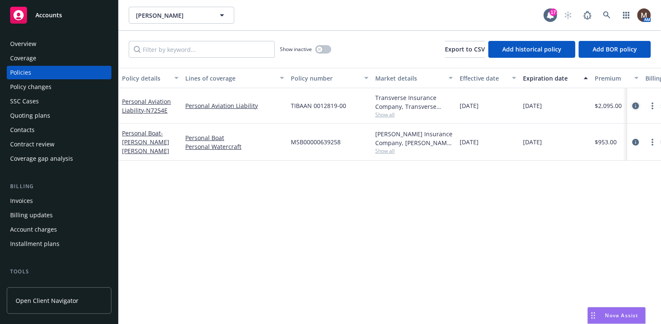
click at [637, 105] on icon "circleInformation" at bounding box center [635, 106] width 7 height 7
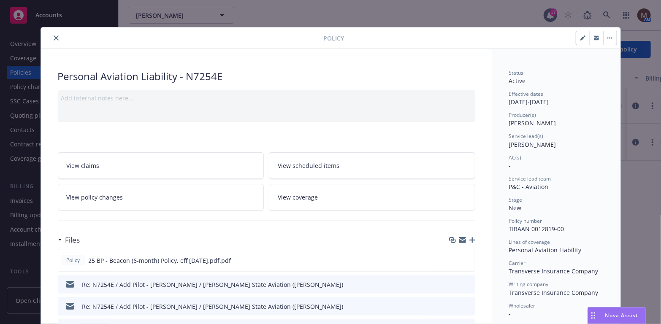
scroll to position [25, 0]
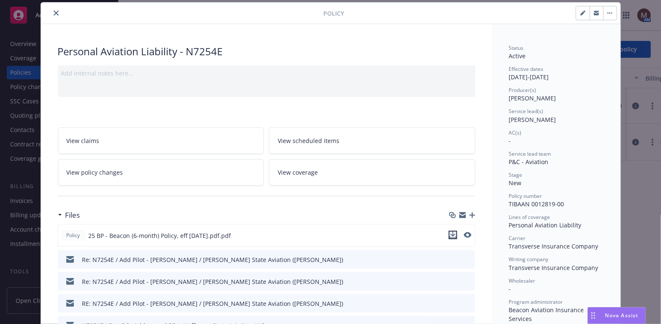
click at [449, 232] on icon "download file" at bounding box center [452, 235] width 7 height 7
click at [54, 13] on icon "close" at bounding box center [56, 13] width 5 height 5
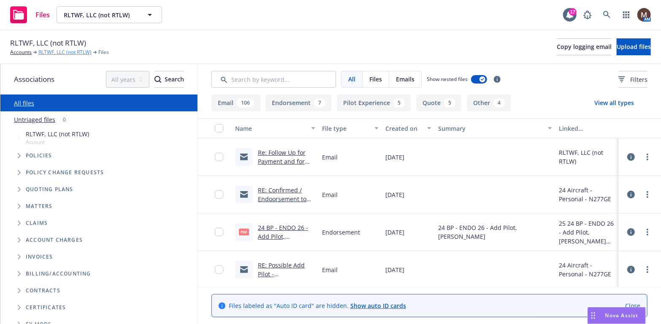
click at [74, 51] on link "RLTWF, LLC (not RTLW)" at bounding box center [64, 53] width 53 height 8
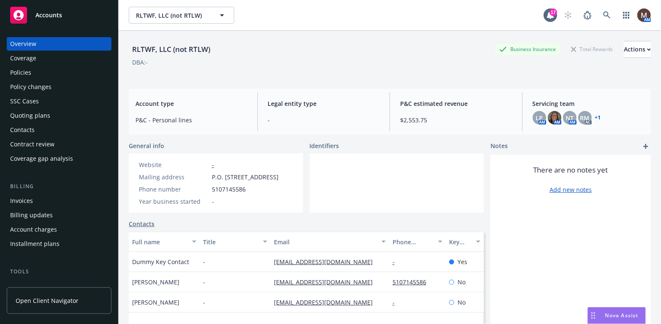
click at [27, 197] on div "Invoices" at bounding box center [21, 201] width 23 height 14
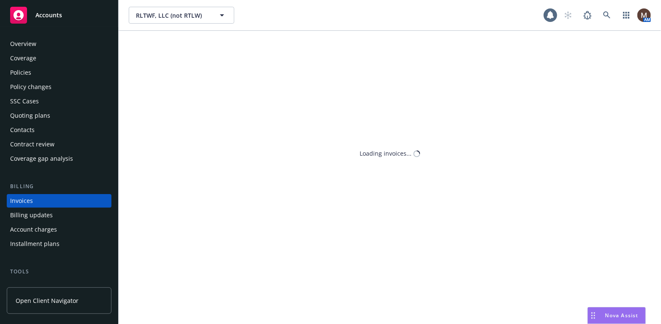
scroll to position [25, 0]
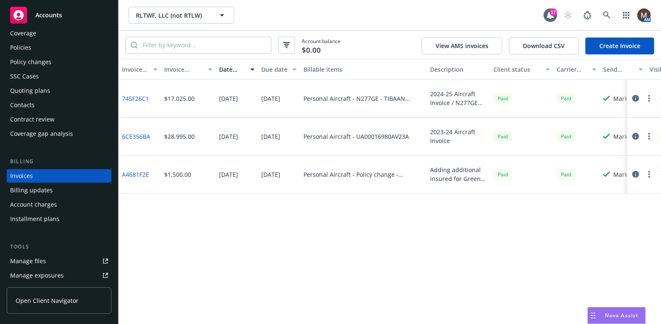
click at [27, 47] on div "Policies" at bounding box center [20, 48] width 21 height 14
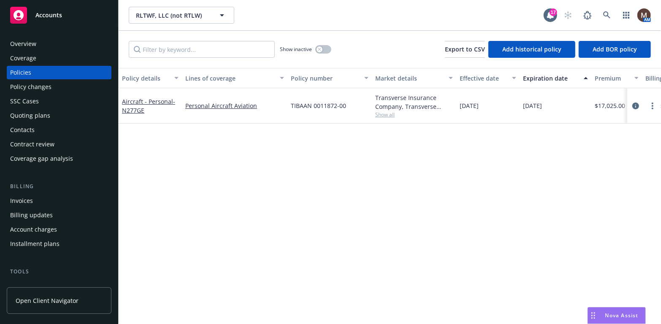
scroll to position [42, 0]
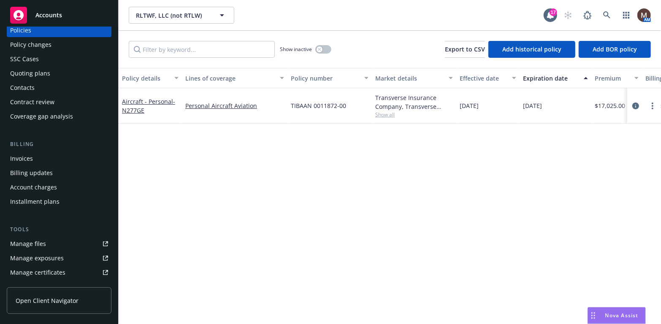
click at [39, 239] on div "Manage files" at bounding box center [28, 244] width 36 height 14
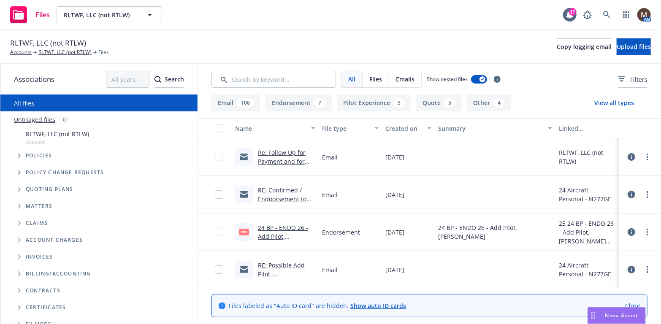
scroll to position [42, 0]
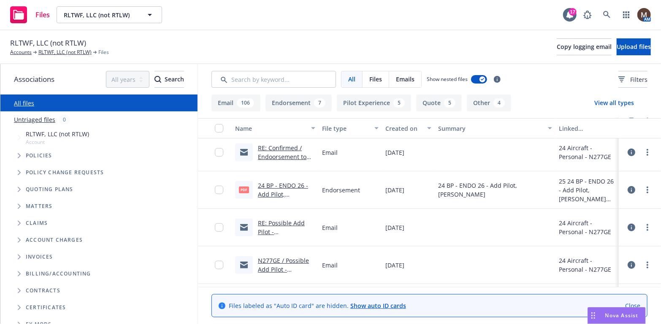
click at [281, 155] on link "RE: Confirmed / Endoorsement to add Add Pilot - [PERSON_NAME] / RLTWF, LLC" at bounding box center [283, 165] width 51 height 43
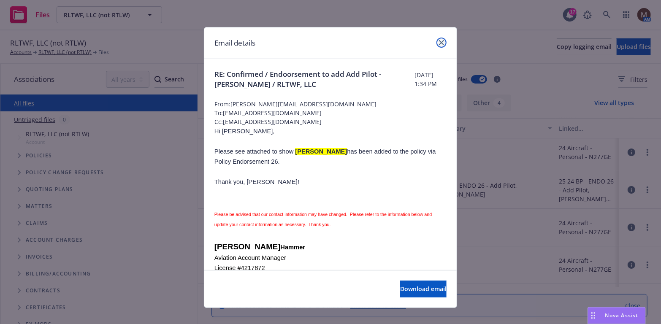
click at [436, 38] on link "close" at bounding box center [441, 43] width 10 height 10
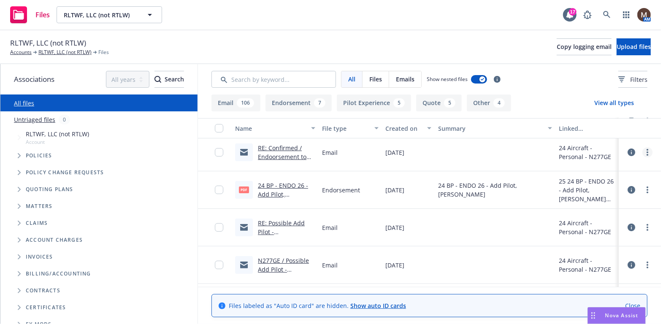
click at [642, 149] on link "more" at bounding box center [647, 152] width 10 height 10
click at [579, 198] on link "Edit" at bounding box center [604, 202] width 84 height 17
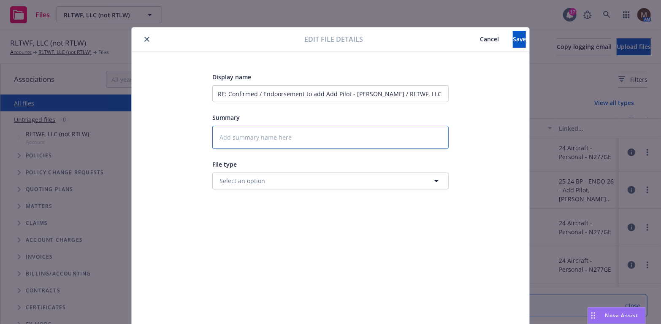
click at [243, 143] on textarea at bounding box center [330, 137] width 236 height 23
type textarea "x"
type textarea "2"
type textarea "x"
type textarea "24"
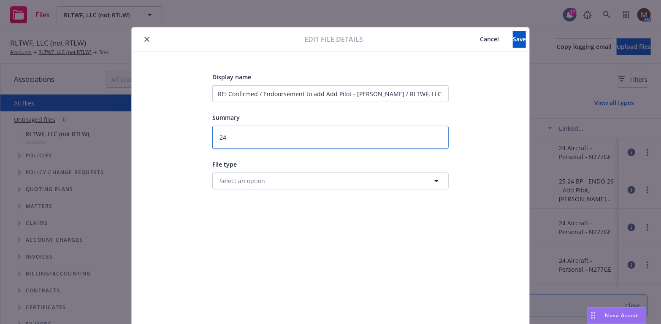
type textarea "x"
type textarea "24"
type textarea "x"
type textarea "24 B"
type textarea "x"
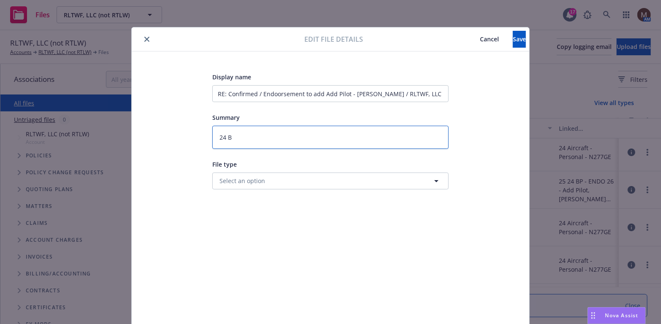
type textarea "24 BP"
type textarea "x"
type textarea "24 BP"
type textarea "x"
type textarea "24 BP -"
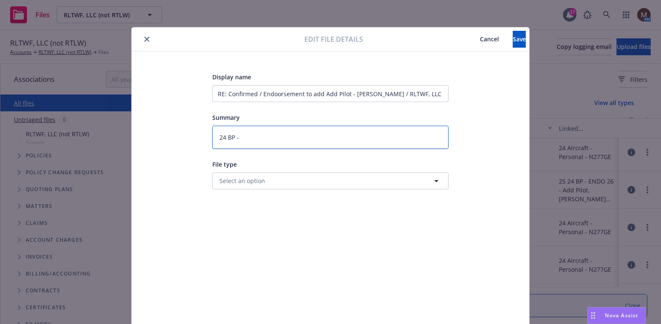
type textarea "x"
type textarea "24 BP -"
type textarea "x"
type textarea "24 BP - T"
type textarea "x"
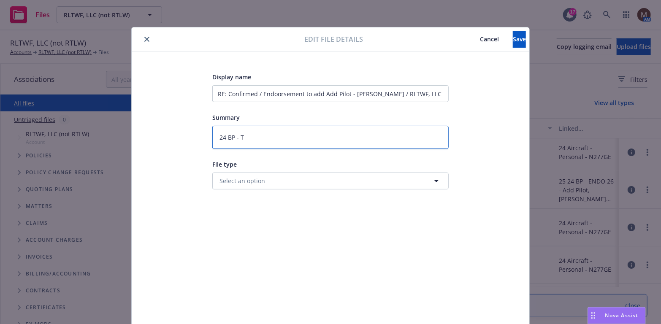
type textarea "24 BP - To"
type textarea "x"
type textarea "24 BP - To"
type textarea "x"
type textarea "24 BP - To I"
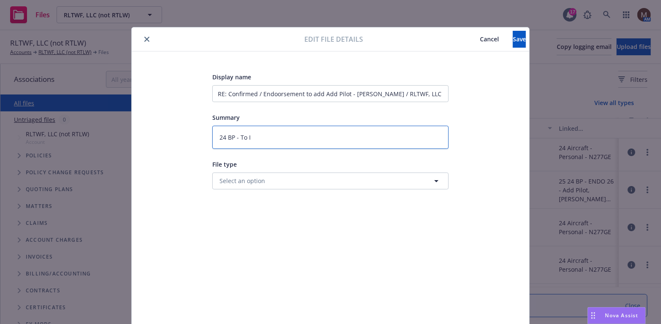
type textarea "x"
type textarea "24 BP - To In"
type textarea "x"
type textarea "24 BP - To Ins"
type textarea "x"
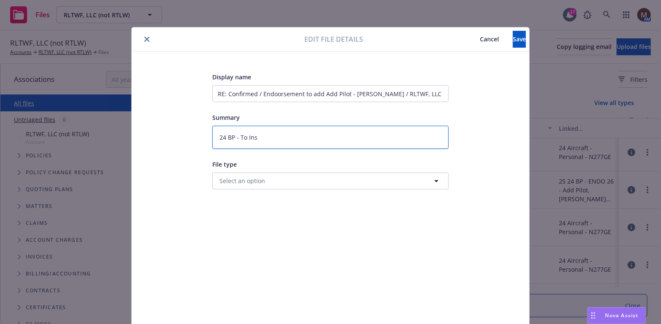
type textarea "24 BP - To Insu"
type textarea "x"
type textarea "24 BP - To Insur"
type textarea "x"
type textarea "24 BP - To Insure"
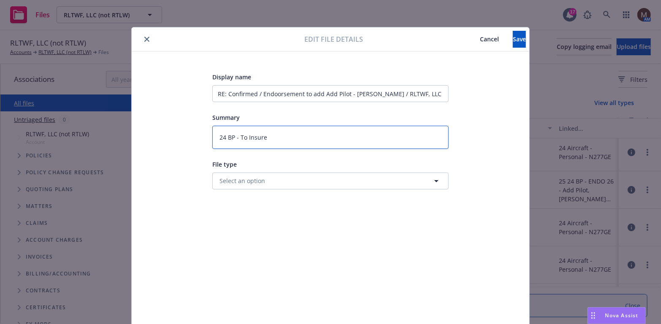
type textarea "x"
type textarea "24 BP - To Insured"
type textarea "x"
type textarea "24 BP - To Insured"
type textarea "x"
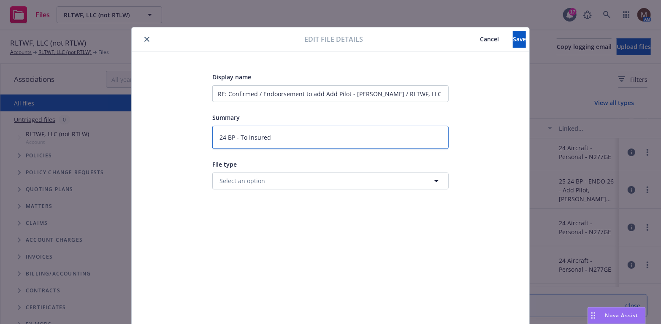
type textarea "24 BP - To Insured E"
type textarea "x"
type textarea "24 BP - To Insured"
type textarea "x"
type textarea "24 BP - To Insured"
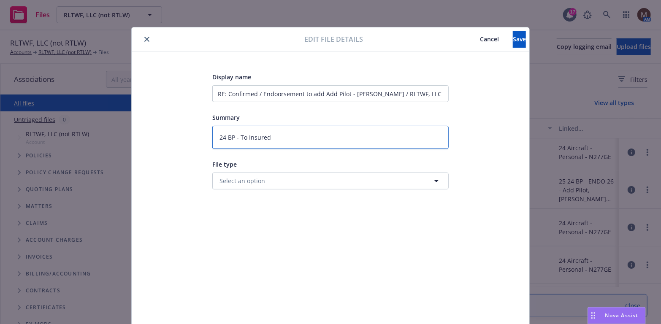
type textarea "x"
type textarea "24 BP - To Insured:"
type textarea "x"
type textarea "24 BP - To Insured:"
type textarea "x"
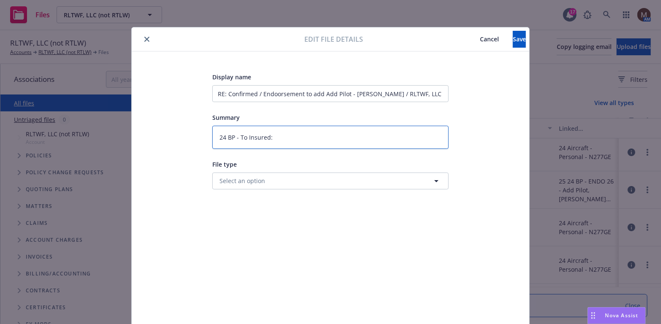
type textarea "24 BP - To Insured:"
type textarea "x"
type textarea "24 BP - To Insured: E"
type textarea "x"
type textarea "24 BP - To Insured: En"
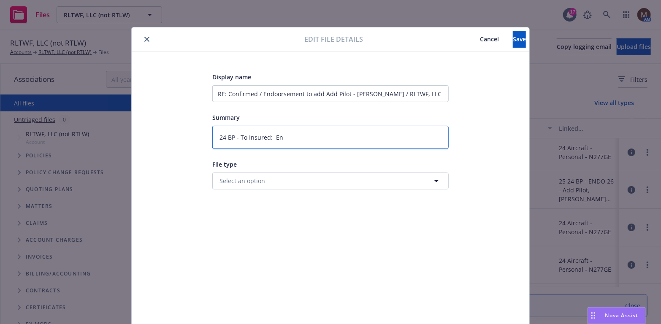
type textarea "x"
type textarea "24 BP - To Insured: End"
type textarea "x"
type textarea "24 BP - To Insured: Endo"
type textarea "x"
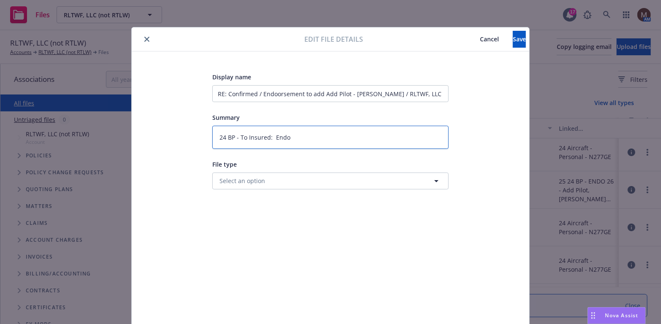
type textarea "24 BP - To Insured: Endor"
type textarea "x"
type textarea "24 BP - To Insured: Endors"
type textarea "x"
type textarea "24 BP - To Insured: Endorse"
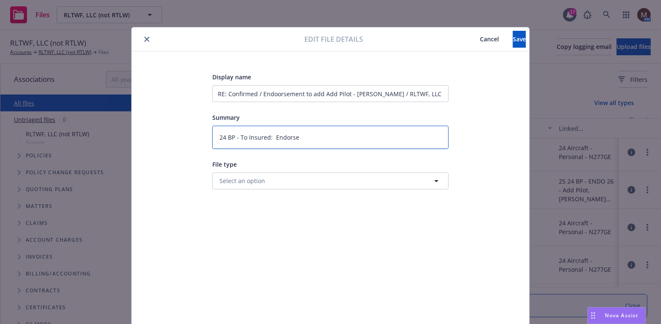
type textarea "x"
type textarea "24 BP - To Insured: Endorsem"
type textarea "x"
type textarea "24 BP - To Insured: Endorseme"
type textarea "x"
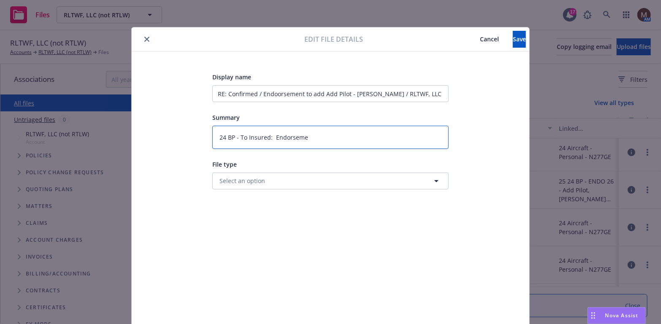
type textarea "24 BP - To Insured: Endorsemen"
type textarea "x"
type textarea "24 BP - To Insured: Endorsement"
type textarea "x"
type textarea "24 BP - To Insured: Endorsement"
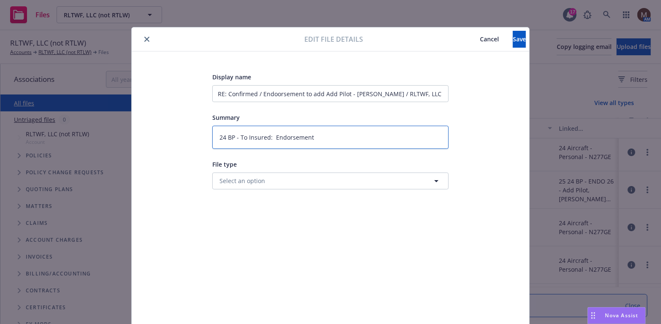
type textarea "x"
type textarea "24 BP - To Insured: Endorsement f"
type textarea "x"
type textarea "24 BP - To Insured: Endorsement fo"
type textarea "x"
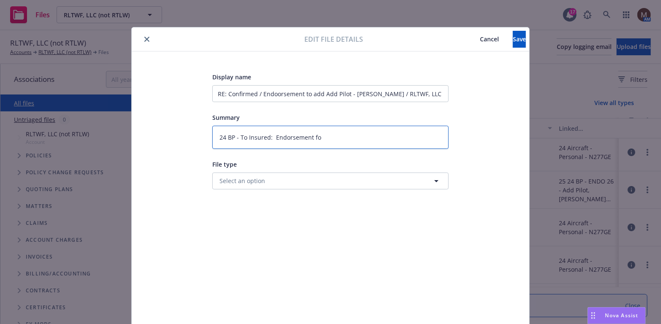
type textarea "24 BP - To Insured: Endorsement for"
type textarea "x"
type textarea "24 BP - To Insured: Endorsement for"
type textarea "x"
type textarea "24 BP - To Insured: Endorsement for a"
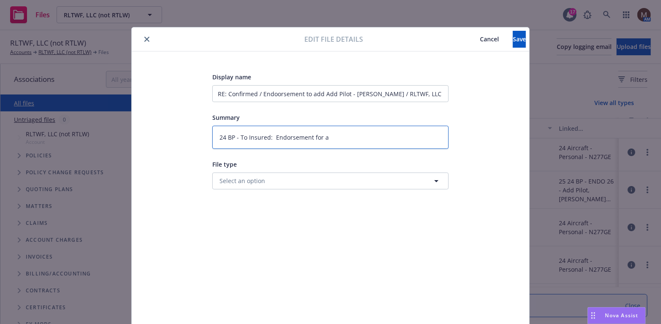
type textarea "x"
type textarea "24 BP - To Insured: Endorsement for ad"
type textarea "x"
type textarea "24 BP - To Insured: Endorsement for add"
type textarea "x"
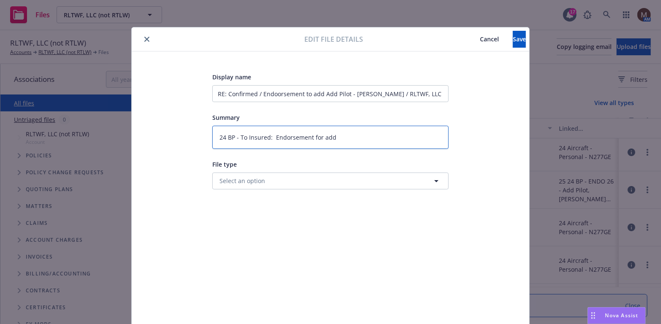
type textarea "24 BP - To Insured: Endorsement for addi"
type textarea "x"
type textarea "24 BP - To Insured: Endorsement for addin"
type textarea "x"
type textarea "24 BP - To Insured: Endorsement for adding"
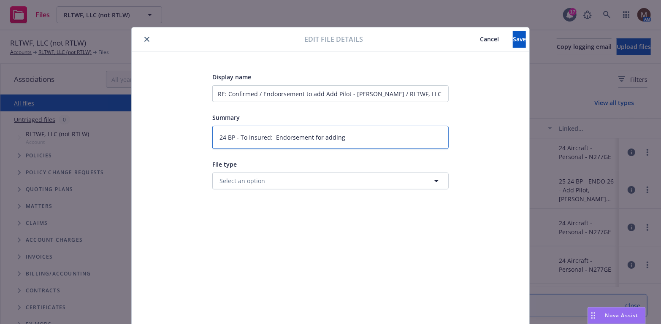
type textarea "x"
type textarea "24 BP - To Insured: Endorsement for adding"
type textarea "x"
type textarea "24 BP - To Insured: Endorsement for adding P"
type textarea "x"
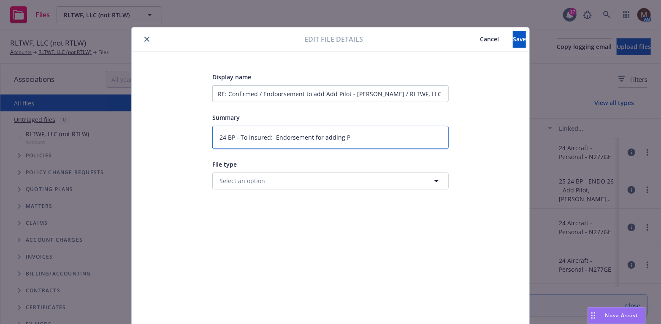
type textarea "24 BP - To Insured: Endorsement for adding Pi"
type textarea "x"
type textarea "24 BP - To Insured: Endorsement for adding Pil"
type textarea "x"
type textarea "24 BP - To Insured: Endorsement for adding Pilo"
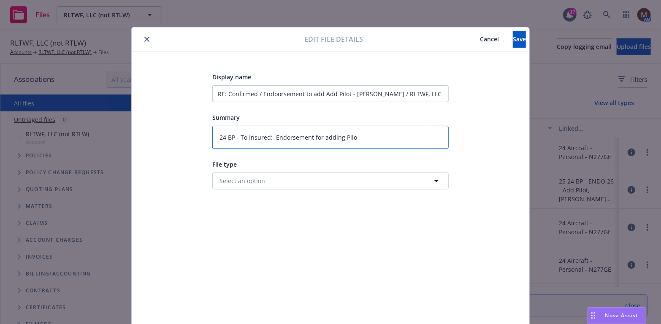
type textarea "x"
type textarea "24 BP - To Insured: Endorsement for adding Pilot"
type textarea "x"
type textarea "24 BP - To Insured: Endorsement for adding Pilot,"
type textarea "x"
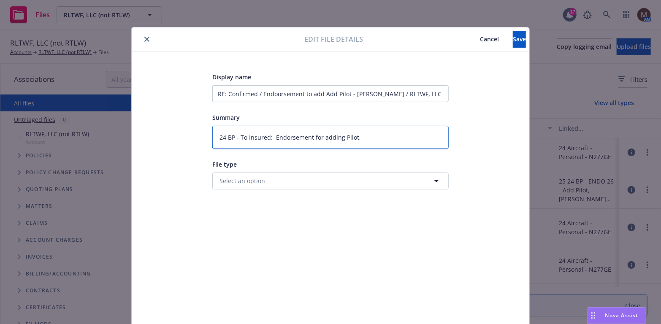
type textarea "24 BP - To Insured: Endorsement for adding Pilot,"
type textarea "x"
type textarea "24 BP - To Insured: Endorsement for adding Pilot, M"
type textarea "x"
type textarea "24 BP - To Insured: Endorsement for adding Pilot, Ma"
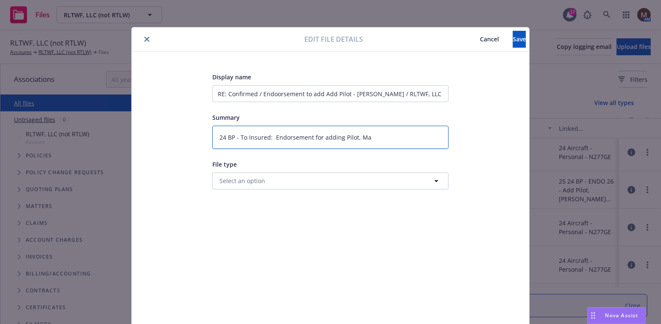
type textarea "x"
type textarea "24 BP - To Insured: Endorsement for adding Pilot, Mar"
type textarea "x"
type textarea "24 BP - To Insured: Endorsement for adding Pilot, Mark"
type textarea "x"
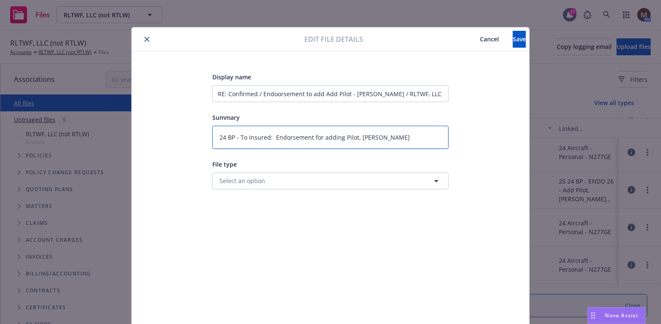
type textarea "24 BP - To Insured: Endorsement for adding Pilot, Mark"
type textarea "x"
type textarea "24 BP - To Insured: Endorsement for adding Pilot, Mark L"
type textarea "x"
type textarea "24 BP - To Insured: Endorsement for adding Pilot, Mark Li"
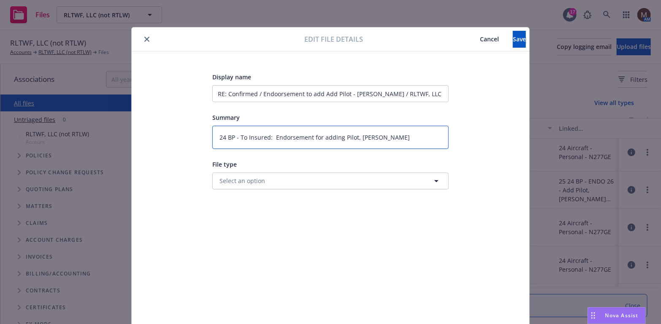
type textarea "x"
type textarea "24 BP - To Insured: Endorsement for adding Pilot, Mark Lit"
type textarea "x"
type textarea "24 BP - To Insured: Endorsement for adding Pilot, Mark Litt"
type textarea "x"
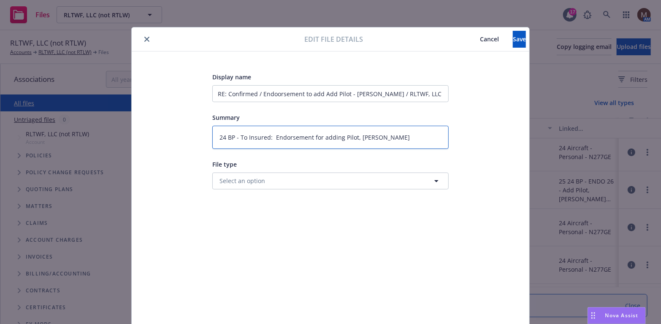
type textarea "24 BP - To Insured: Endorsement for adding Pilot, Mark Littl"
type textarea "x"
type textarea "24 BP - To Insured: Endorsement for adding Pilot, Mark Little"
click at [513, 41] on span "Save" at bounding box center [519, 39] width 13 height 8
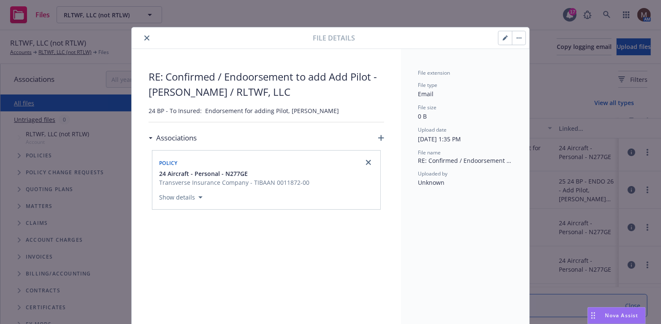
click at [144, 36] on icon "close" at bounding box center [146, 37] width 5 height 5
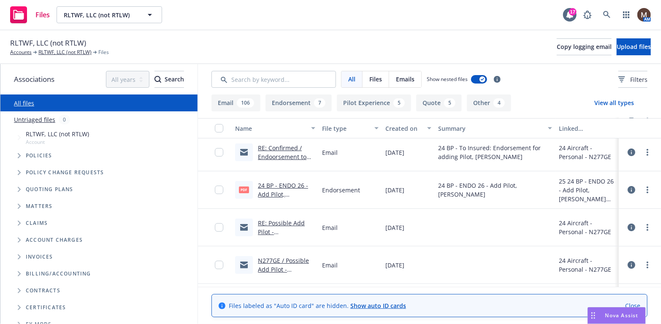
scroll to position [42, 0]
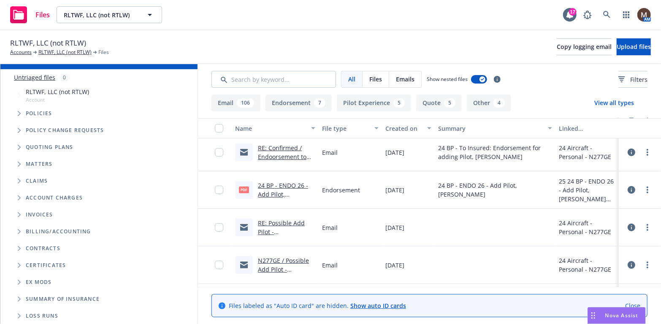
click at [279, 223] on link "RE: Possible Add Pilot - Mark Little / RLTWF, LLC" at bounding box center [283, 236] width 51 height 35
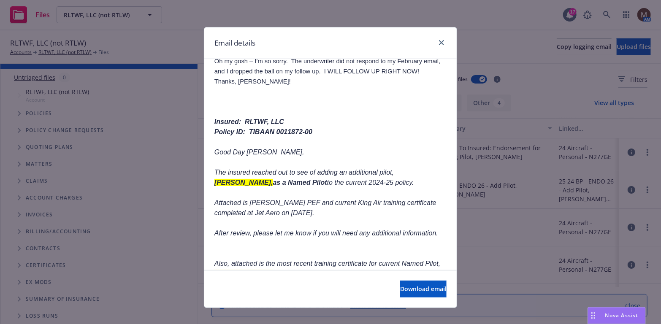
scroll to position [84, 0]
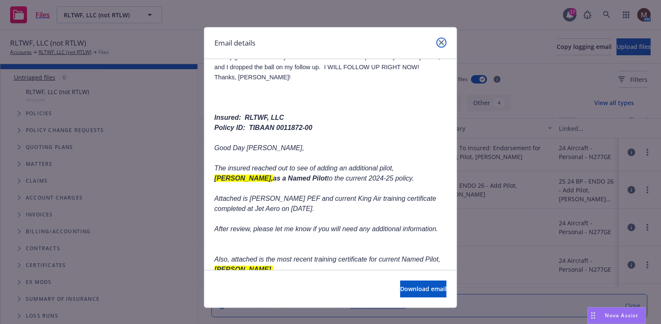
click at [440, 42] on icon "close" at bounding box center [441, 42] width 5 height 5
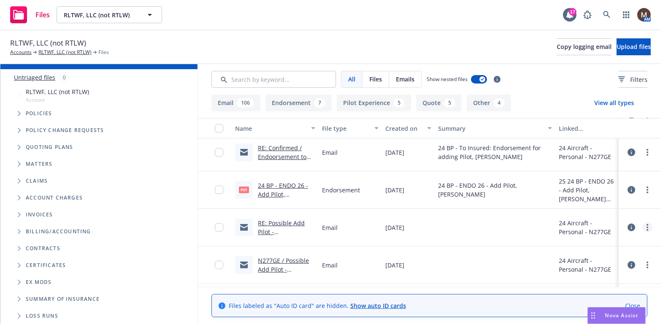
click at [642, 224] on link "more" at bounding box center [647, 227] width 10 height 10
click at [594, 240] on link "Archive" at bounding box center [604, 244] width 84 height 17
click at [278, 222] on link "N277GE / Possible Add Pilot - Mark Little / RLTWF, LLC" at bounding box center [283, 236] width 51 height 35
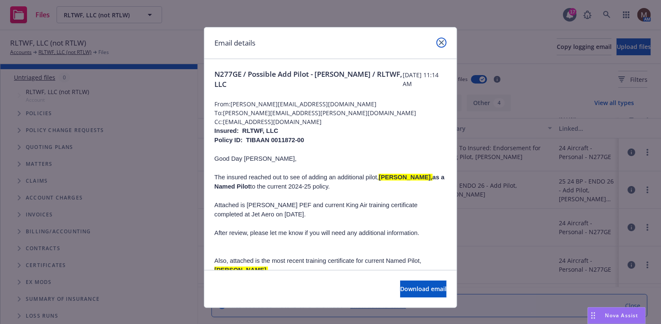
click at [439, 39] on link "close" at bounding box center [441, 43] width 10 height 10
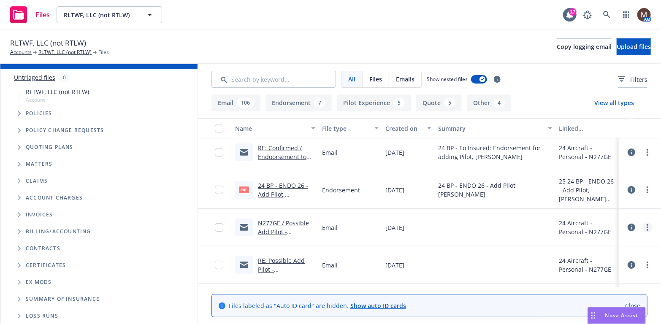
click at [642, 224] on link "more" at bounding box center [647, 227] width 10 height 10
click at [580, 276] on link "Edit" at bounding box center [604, 278] width 84 height 17
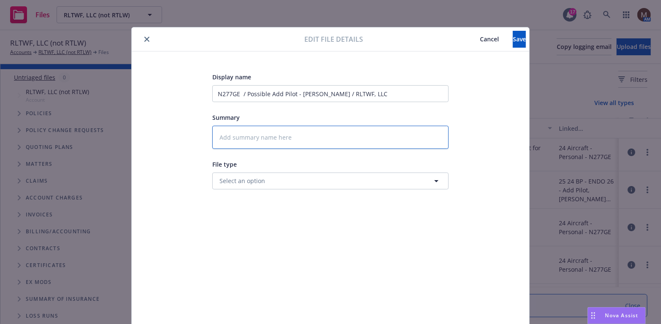
click at [248, 141] on textarea at bounding box center [330, 137] width 236 height 23
type textarea "x"
type textarea "2"
type textarea "x"
type textarea "24"
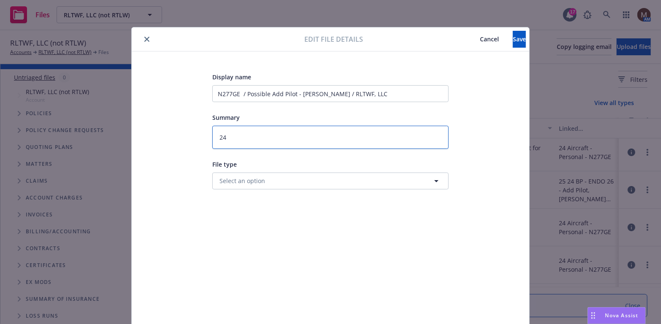
type textarea "x"
type textarea "24"
type textarea "x"
type textarea "24 B"
type textarea "x"
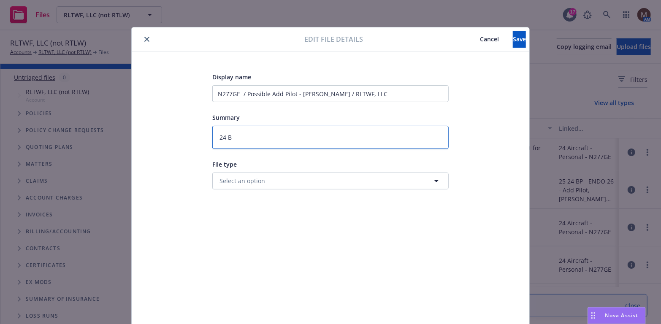
type textarea "24 BP"
type textarea "x"
type textarea "24 BP"
type textarea "x"
type textarea "24 BP -"
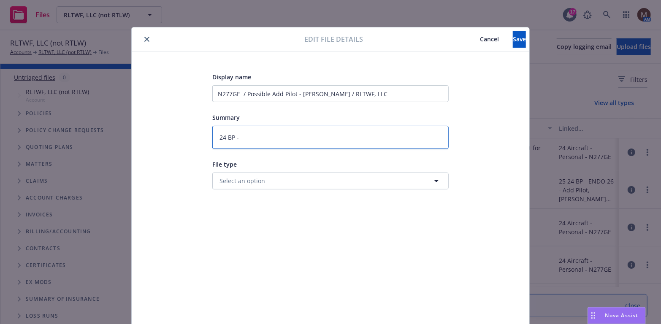
type textarea "x"
type textarea "24 BP -"
type textarea "x"
type textarea "24 BP - T"
type textarea "x"
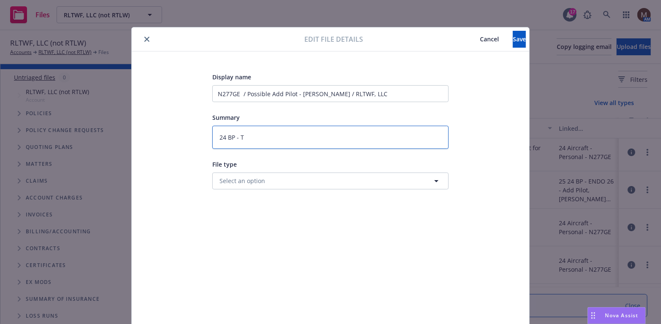
type textarea "24 BP - To"
type textarea "x"
type textarea "24 BP - To"
type textarea "x"
type textarea "24 BP - To U"
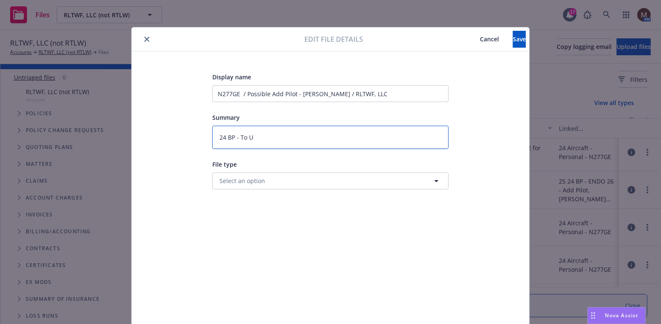
type textarea "x"
type textarea "24 BP - To UW"
type textarea "x"
type textarea "24 BP - To UW/"
type textarea "x"
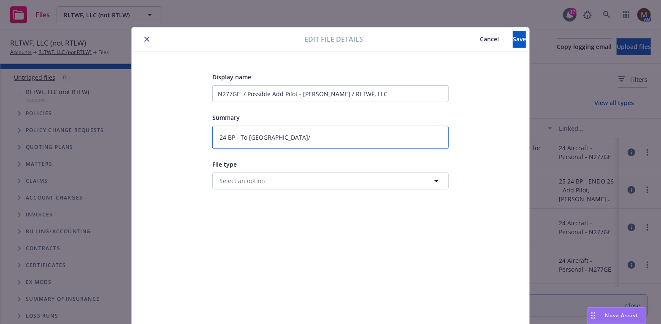
type textarea "24 BP - To UW/B"
type textarea "x"
type textarea "24 BP - To UW/Be"
type textarea "x"
type textarea "24 BP - To UW/Bea"
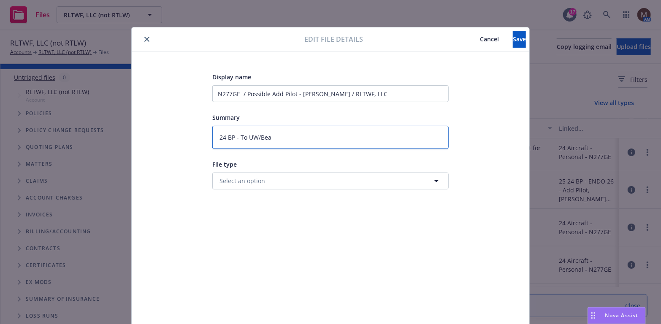
type textarea "x"
type textarea "24 BP - To UW/Beac"
type textarea "x"
type textarea "24 BP - To UW/Beaco"
type textarea "x"
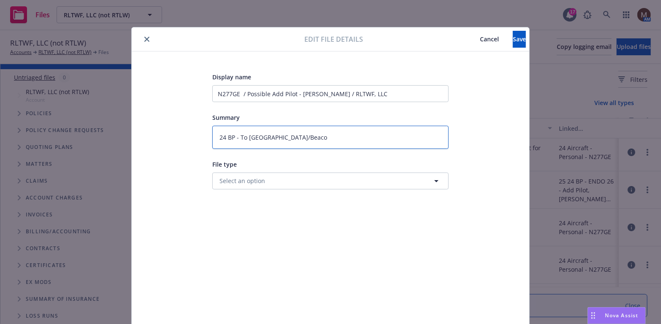
type textarea "24 BP - To UW/Beacon"
type textarea "x"
type textarea "24 BP - To UW/Beacon:"
type textarea "x"
type textarea "24 BP - To UW/Beacon:"
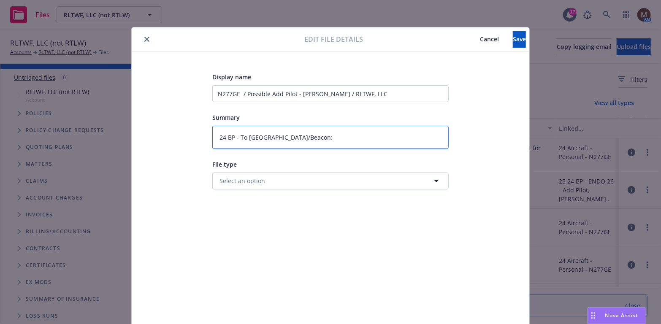
type textarea "x"
type textarea "24 BP - To UW/Beacon:"
type textarea "x"
type textarea "24 BP - To UW/Beacon: R"
type textarea "x"
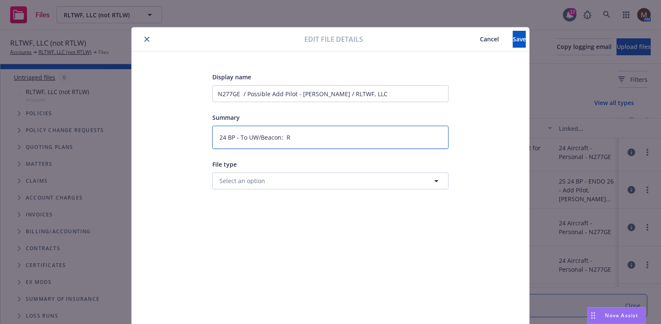
type textarea "24 BP - To UW/Beacon: Re"
type textarea "x"
type textarea "24 BP - To UW/Beacon: Req"
type textarea "x"
type textarea "24 BP - To UW/Beacon: Requ"
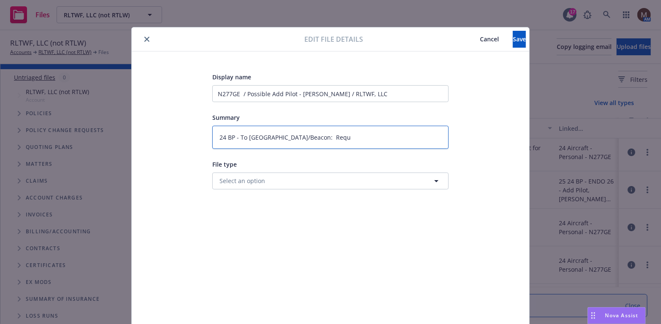
type textarea "x"
type textarea "24 BP - To UW/Beacon: Reque"
type textarea "x"
type textarea "24 BP - To UW/Beacon: Reques"
type textarea "x"
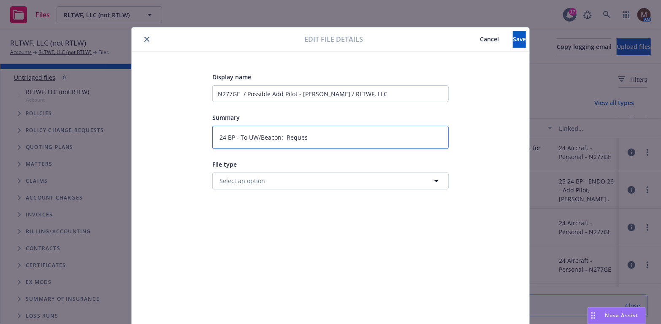
type textarea "24 BP - To UW/Beacon: Request"
type textarea "x"
type textarea "24 BP - To UW/Beacon: Request"
type textarea "x"
type textarea "24 BP - To UW/Beacon: Request t"
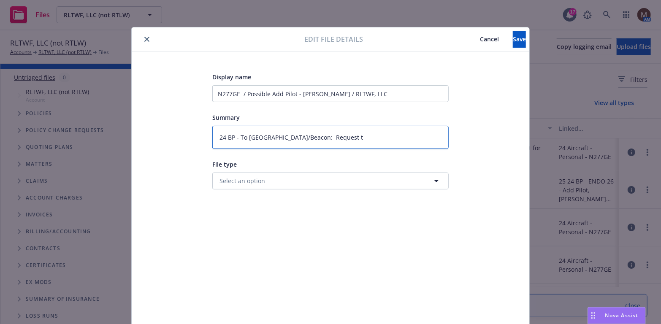
type textarea "x"
type textarea "24 BP - To UW/Beacon: Request to"
type textarea "x"
type textarea "24 BP - To UW/Beacon: Request to"
click at [513, 36] on button "Save" at bounding box center [519, 39] width 13 height 17
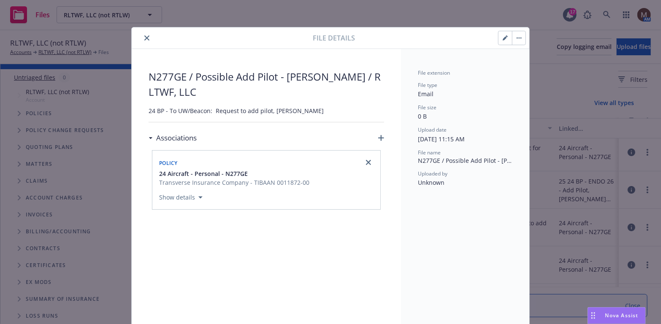
click at [144, 36] on icon "close" at bounding box center [146, 37] width 5 height 5
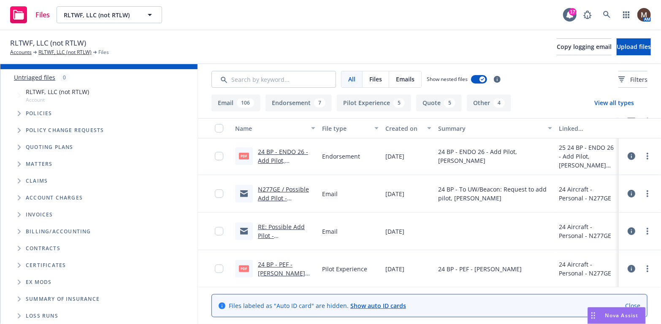
scroll to position [84, 0]
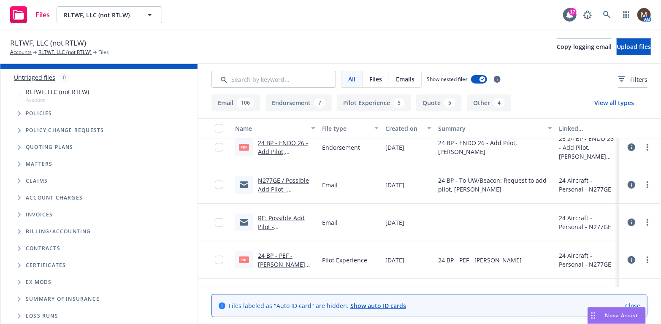
click at [284, 221] on link "RE: Possible Add Pilot - Mark Little / RLTWF, LLC" at bounding box center [283, 231] width 51 height 35
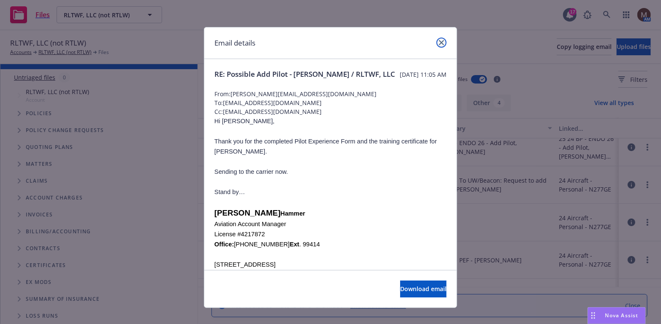
click at [439, 41] on icon "close" at bounding box center [441, 42] width 5 height 5
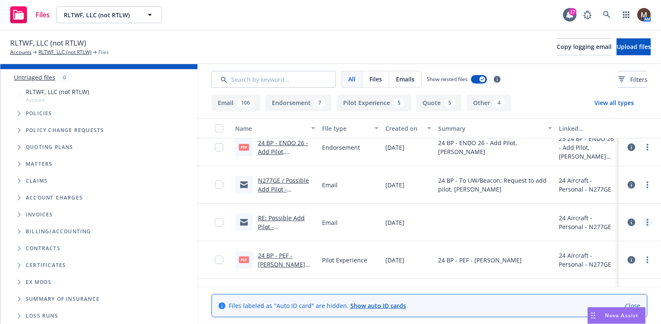
click at [646, 224] on icon "more" at bounding box center [647, 222] width 2 height 7
click at [581, 265] on link "Edit" at bounding box center [604, 273] width 84 height 17
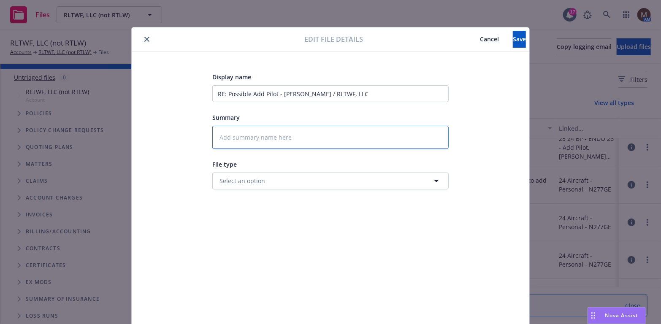
click at [234, 132] on textarea at bounding box center [330, 137] width 236 height 23
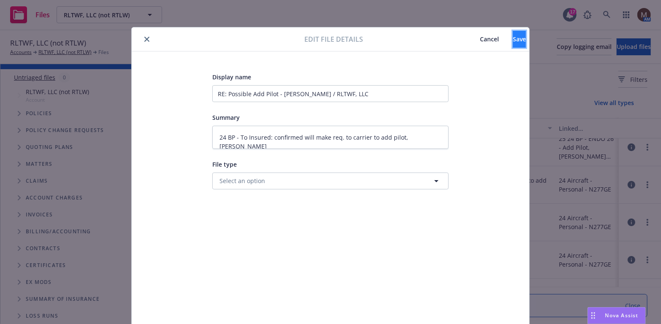
click at [513, 38] on span "Save" at bounding box center [519, 39] width 13 height 8
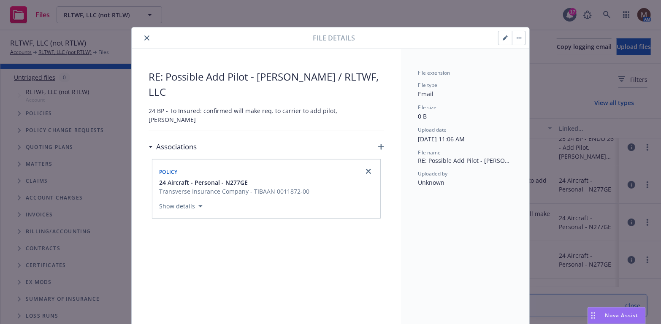
click at [144, 35] on icon "close" at bounding box center [146, 37] width 5 height 5
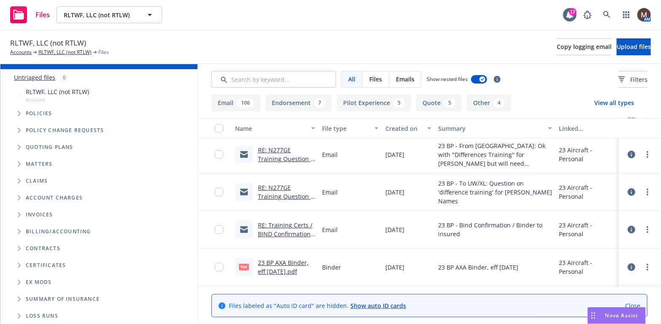
scroll to position [3122, 0]
click at [278, 185] on link "RE: N277GE Training Question / BIND / RLTWF, LLC" at bounding box center [285, 196] width 55 height 26
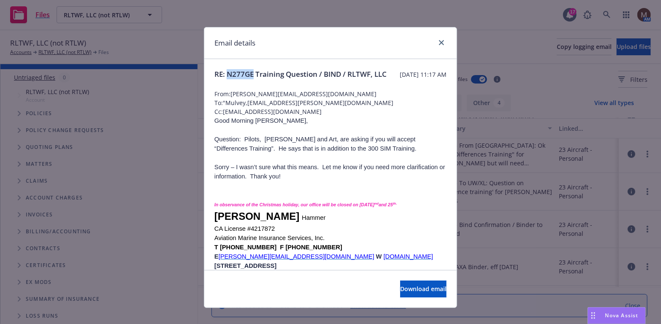
drag, startPoint x: 251, startPoint y: 74, endPoint x: 223, endPoint y: 74, distance: 28.3
click at [223, 74] on span "RE: N277GE Training Question / BIND / RLTWF, LLC" at bounding box center [300, 74] width 172 height 10
copy span "N277GE"
click at [439, 41] on icon "close" at bounding box center [441, 42] width 5 height 5
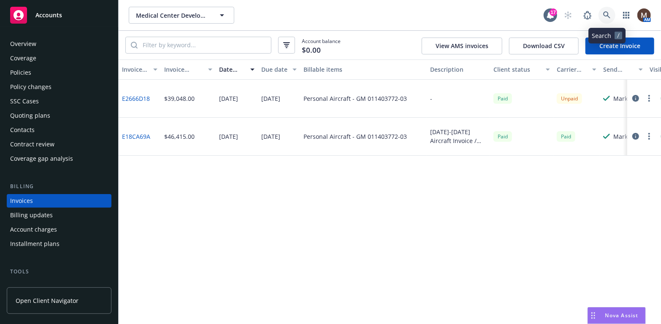
click at [607, 13] on icon at bounding box center [607, 15] width 8 height 8
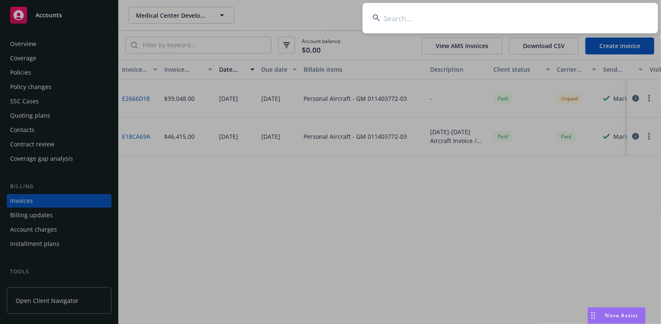
click at [396, 18] on input at bounding box center [509, 18] width 295 height 30
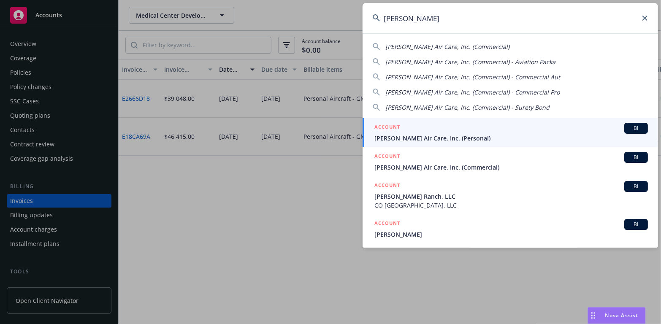
type input "[PERSON_NAME]"
click at [394, 136] on span "[PERSON_NAME] Air Care, Inc. (Personal)" at bounding box center [510, 138] width 273 height 9
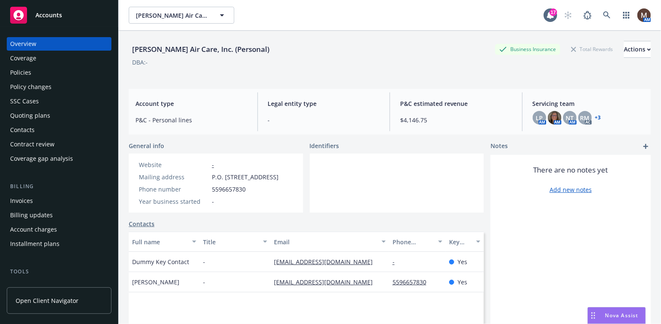
click at [24, 74] on div "Policies" at bounding box center [20, 73] width 21 height 14
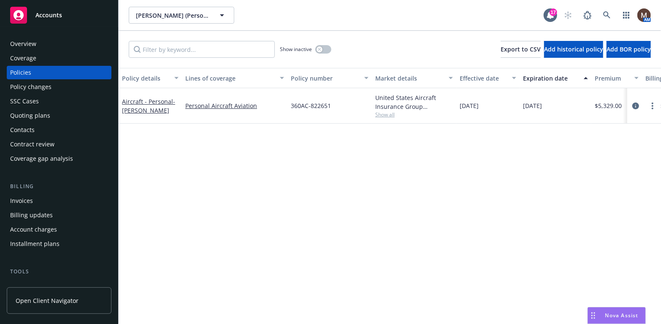
scroll to position [42, 0]
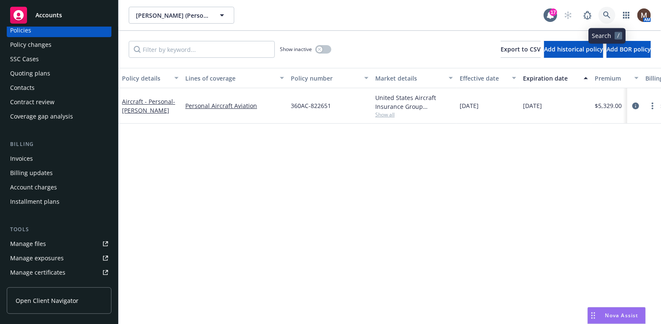
click at [604, 12] on icon at bounding box center [606, 14] width 7 height 7
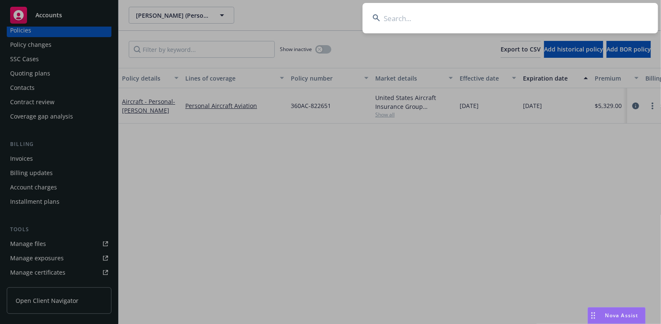
click at [400, 19] on input at bounding box center [509, 18] width 295 height 30
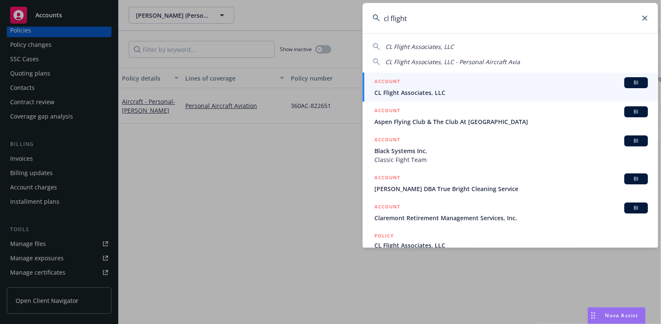
type input "cl flight"
click at [391, 91] on span "CL Flight Associates, LLC" at bounding box center [510, 92] width 273 height 9
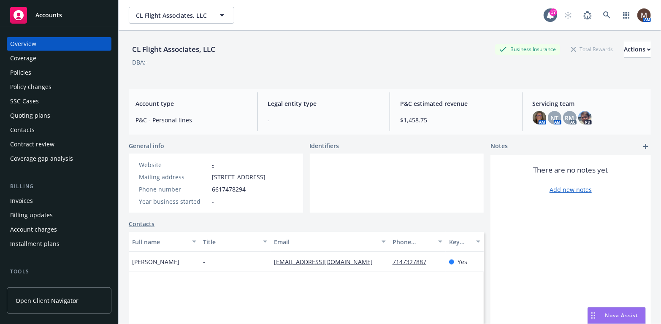
click at [32, 67] on div "Policies" at bounding box center [59, 73] width 98 height 14
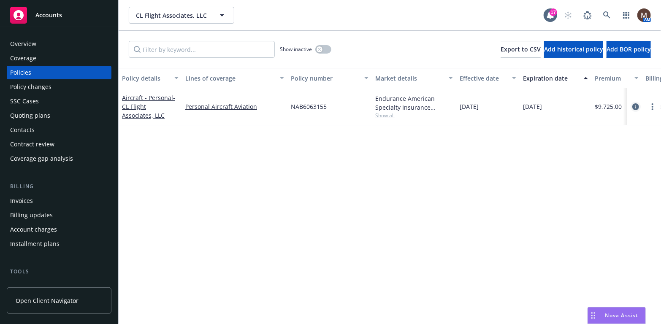
click at [634, 105] on icon "circleInformation" at bounding box center [635, 106] width 7 height 7
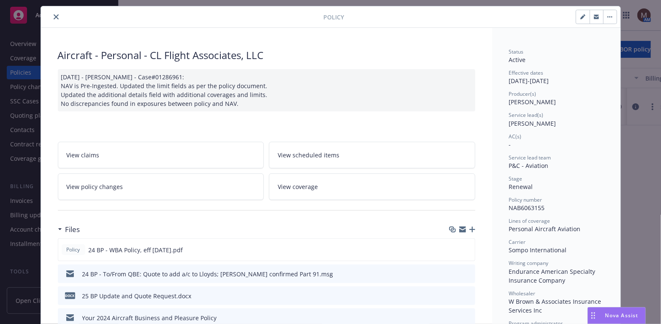
scroll to position [42, 0]
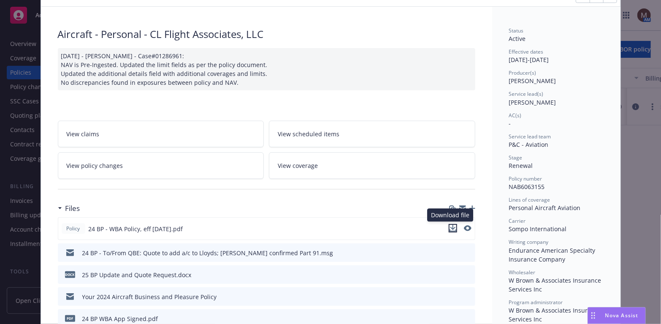
click at [449, 225] on icon "download file" at bounding box center [452, 228] width 7 height 7
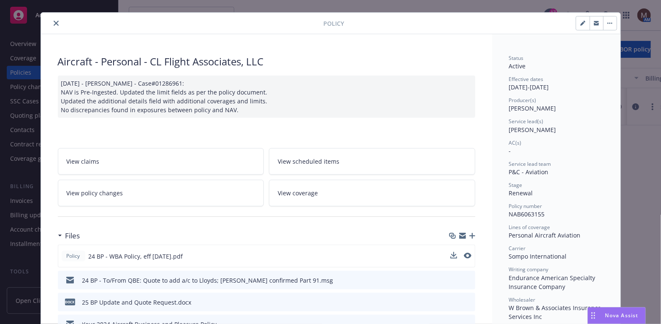
scroll to position [0, 0]
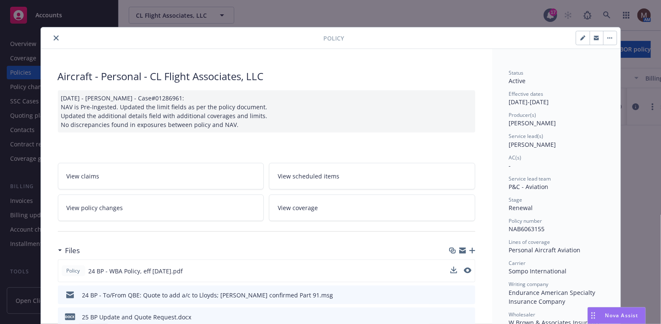
drag, startPoint x: 52, startPoint y: 38, endPoint x: 54, endPoint y: 51, distance: 13.7
click at [54, 38] on icon "close" at bounding box center [56, 37] width 5 height 5
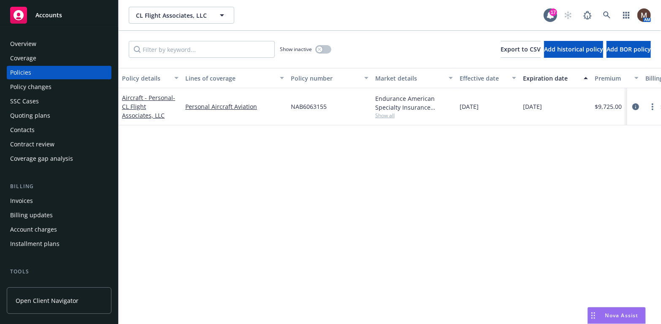
click at [33, 129] on div "Contacts" at bounding box center [22, 130] width 24 height 14
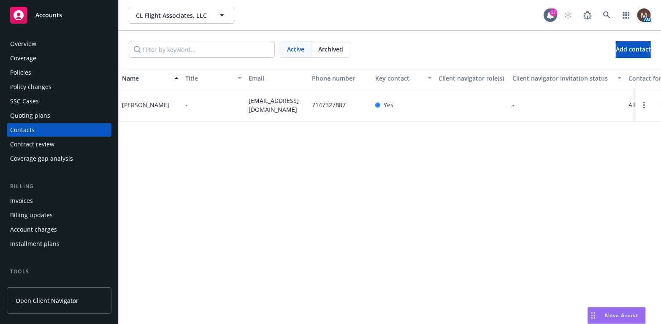
click at [36, 72] on div "Policies" at bounding box center [59, 73] width 98 height 14
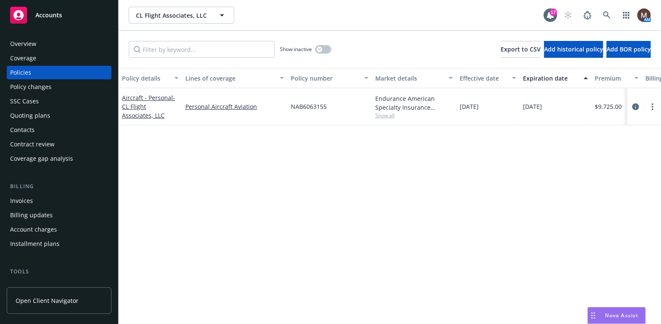
click at [36, 43] on div "Overview" at bounding box center [59, 44] width 98 height 14
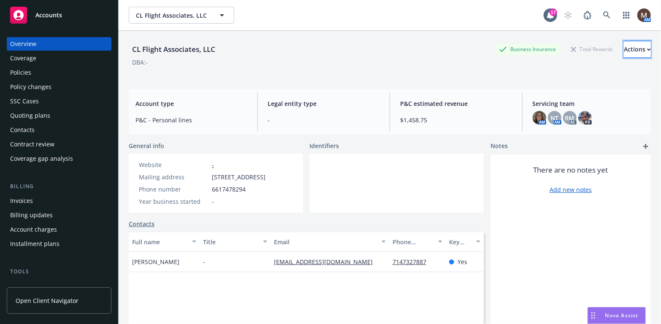
click at [633, 47] on button "Actions" at bounding box center [637, 49] width 27 height 17
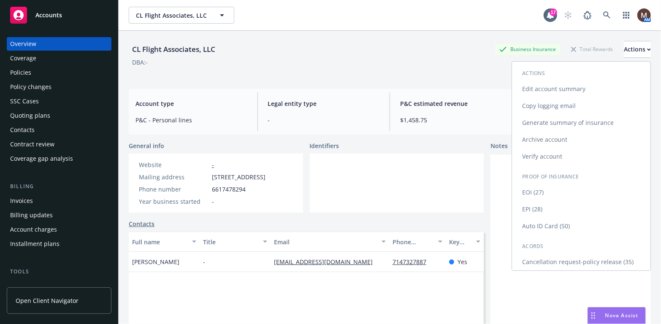
click at [529, 260] on link "Cancellation request-policy release (35)" at bounding box center [581, 262] width 138 height 17
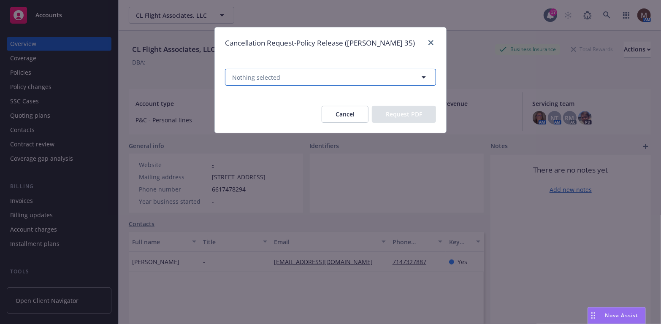
click at [425, 76] on icon "button" at bounding box center [423, 77] width 4 height 2
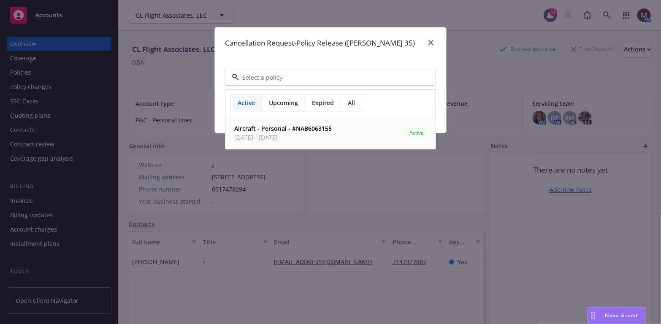
click at [289, 132] on span "Aircraft - Personal - #NAB6063155" at bounding box center [282, 128] width 97 height 9
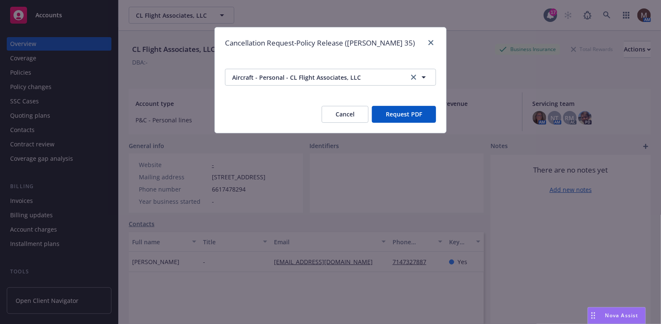
click at [414, 110] on button "Request PDF" at bounding box center [404, 114] width 64 height 17
drag, startPoint x: 429, startPoint y: 44, endPoint x: 406, endPoint y: 73, distance: 36.6
click at [429, 44] on icon "close" at bounding box center [430, 42] width 5 height 5
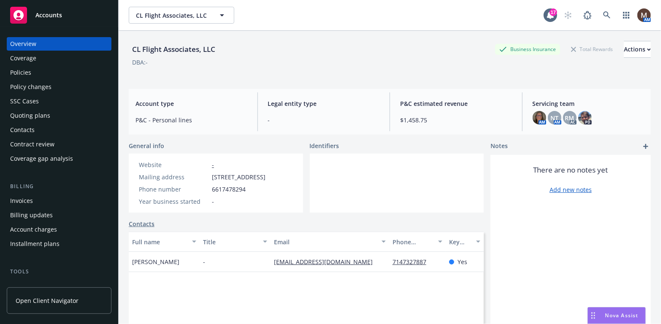
click at [23, 70] on div "Policies" at bounding box center [20, 73] width 21 height 14
